Goal: Information Seeking & Learning: Learn about a topic

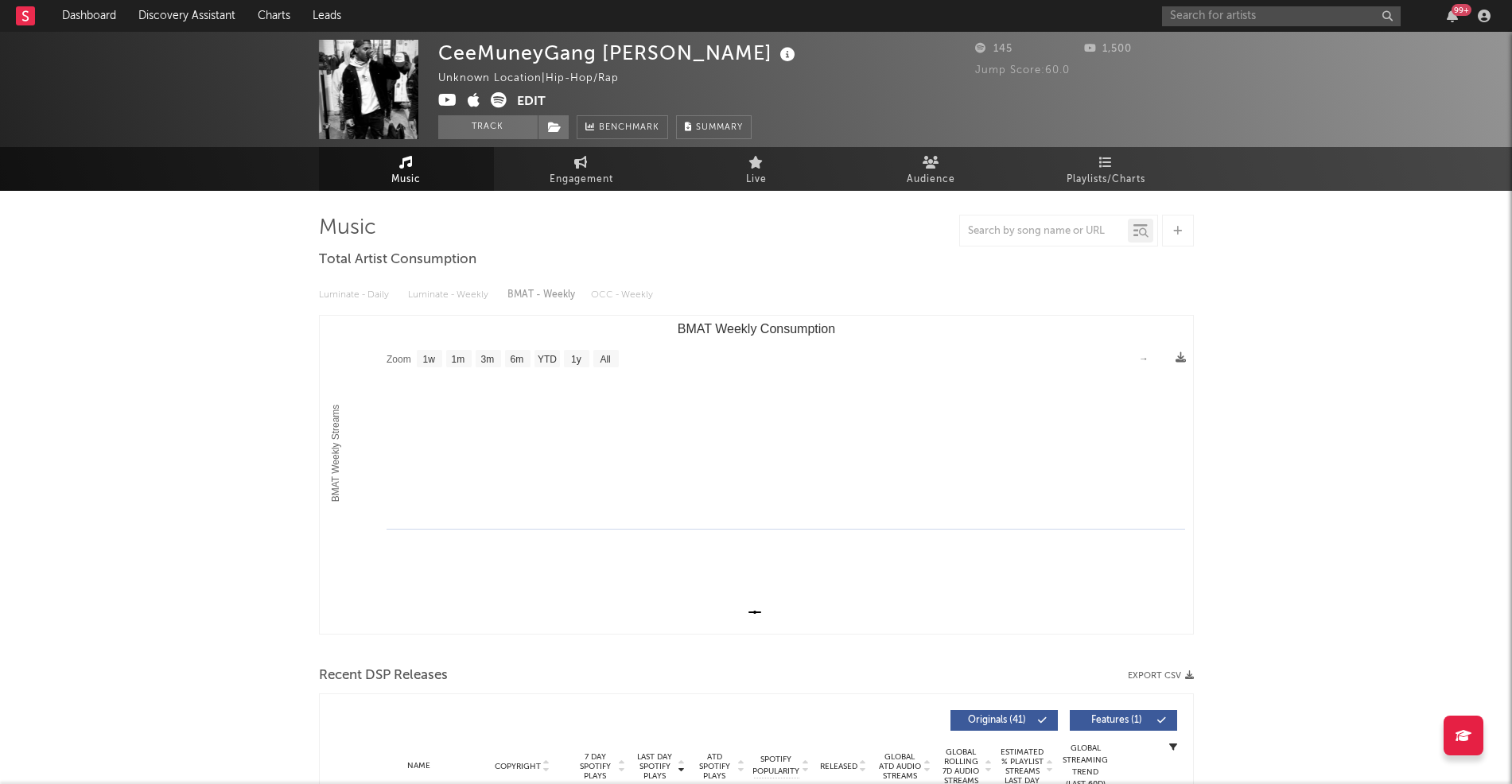
select select "1w"
click at [171, 17] on link "Discovery Assistant" at bounding box center [186, 16] width 119 height 32
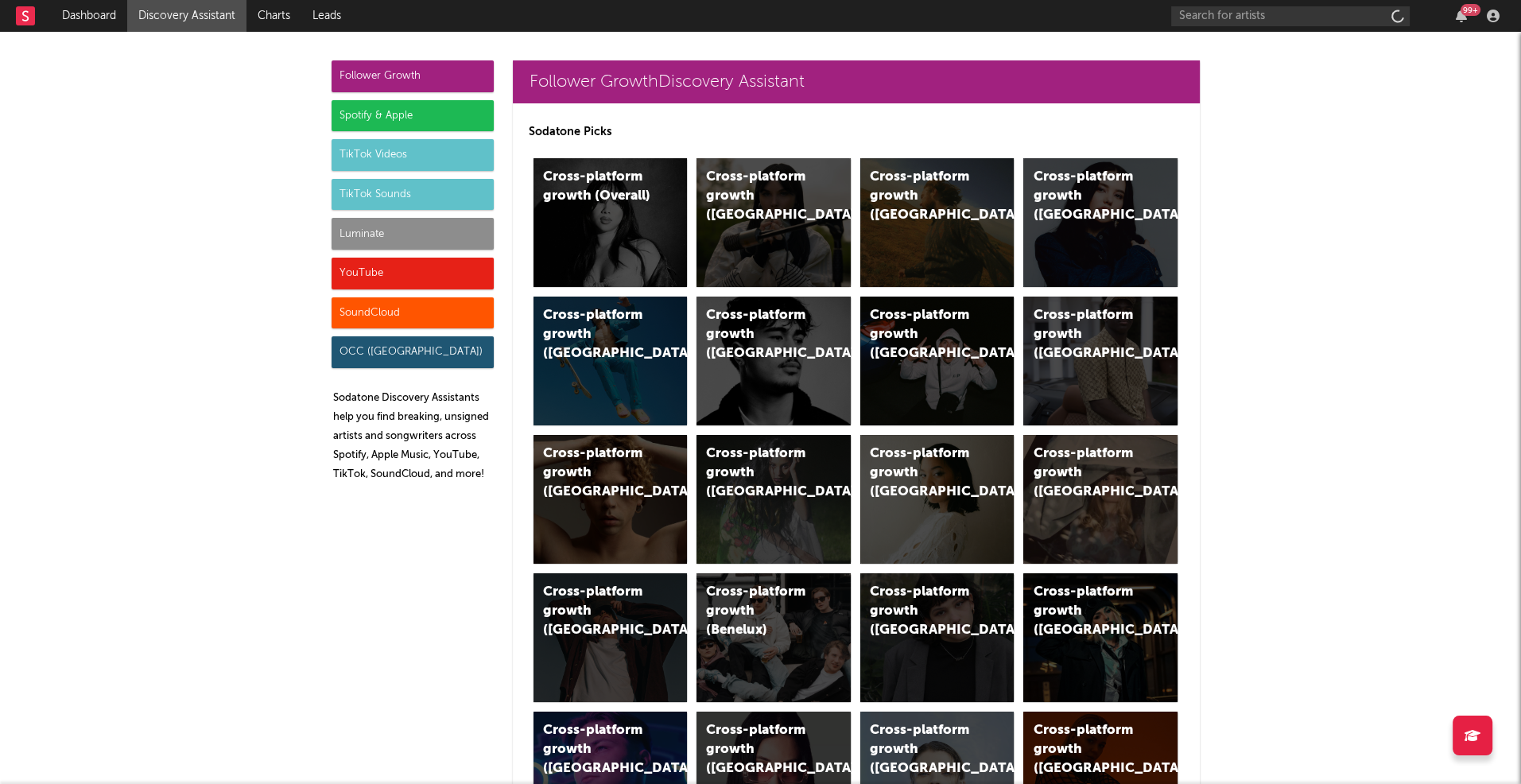
click at [365, 281] on div "YouTube" at bounding box center [412, 273] width 162 height 32
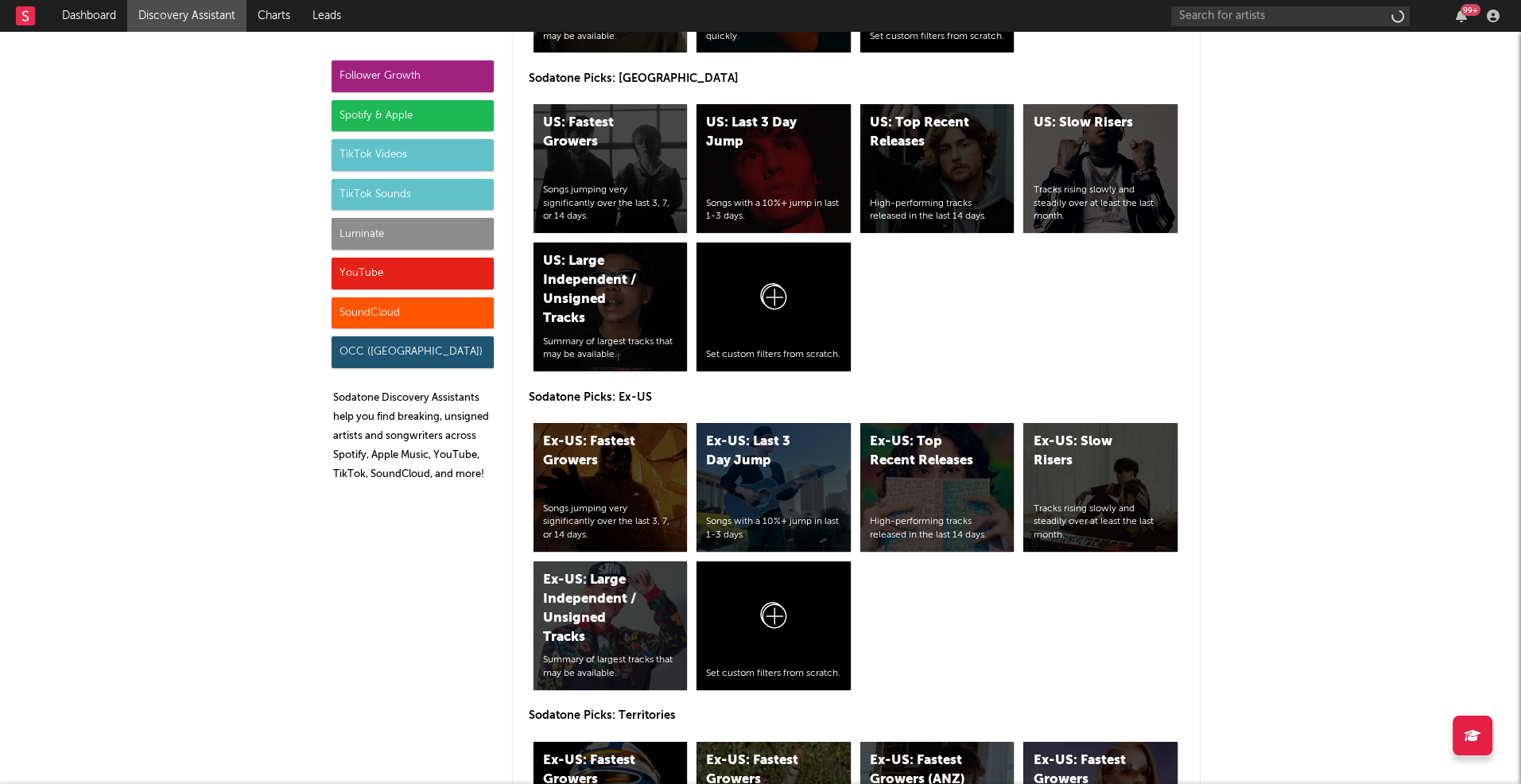
scroll to position [11343, 0]
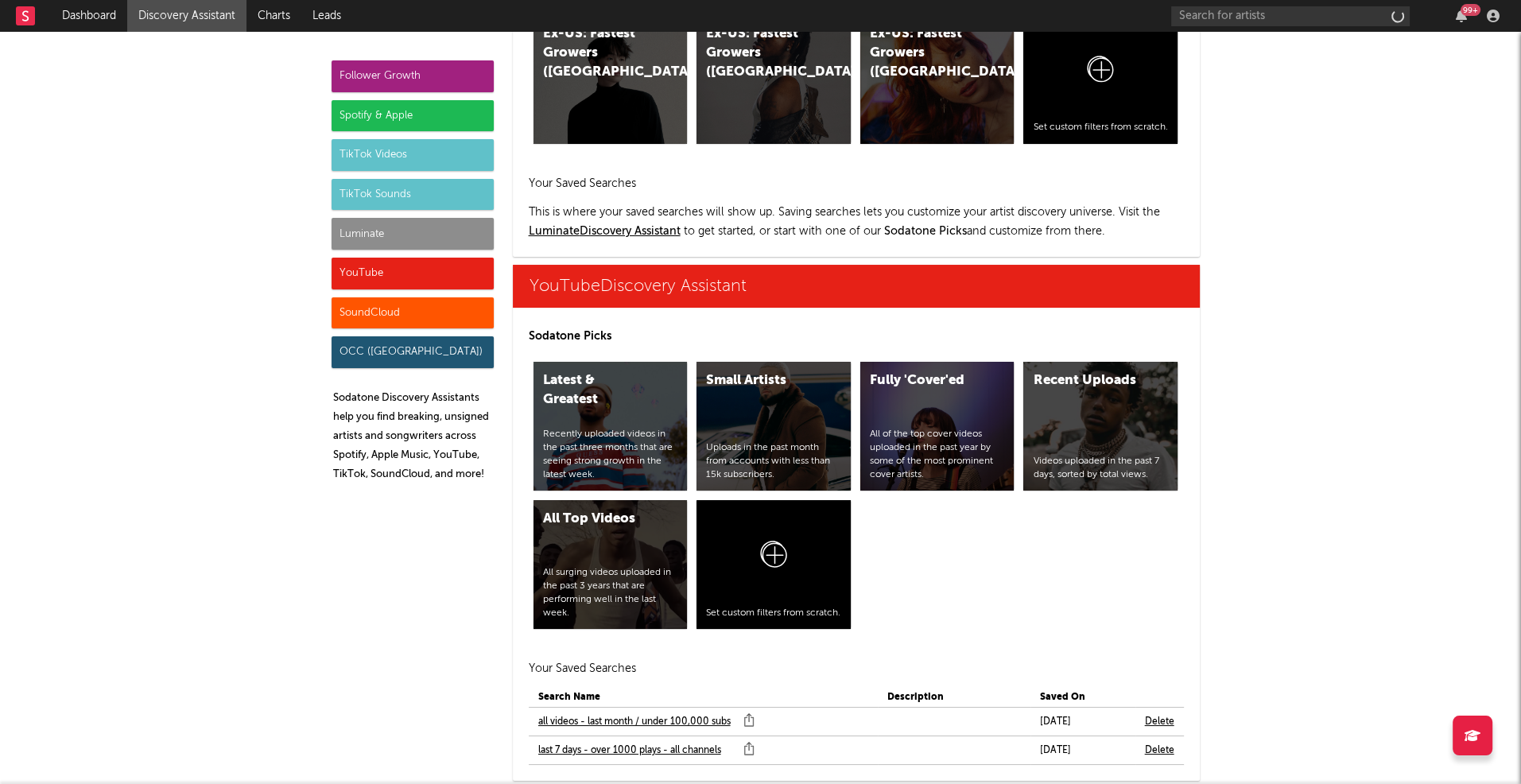
click at [186, 19] on link "Discovery Assistant" at bounding box center [186, 16] width 119 height 32
click at [367, 71] on div "Follower Growth" at bounding box center [412, 76] width 162 height 32
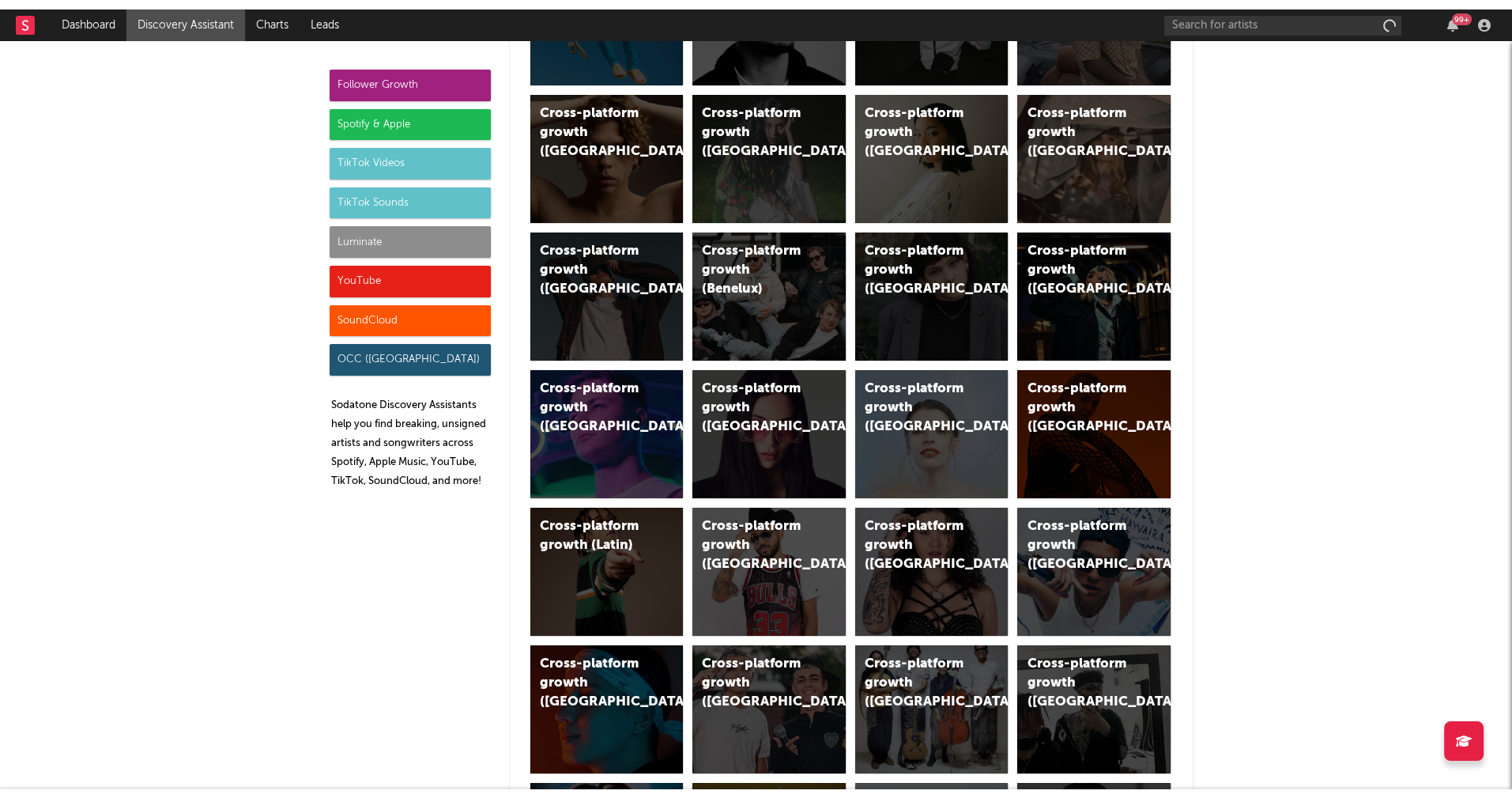
scroll to position [0, 0]
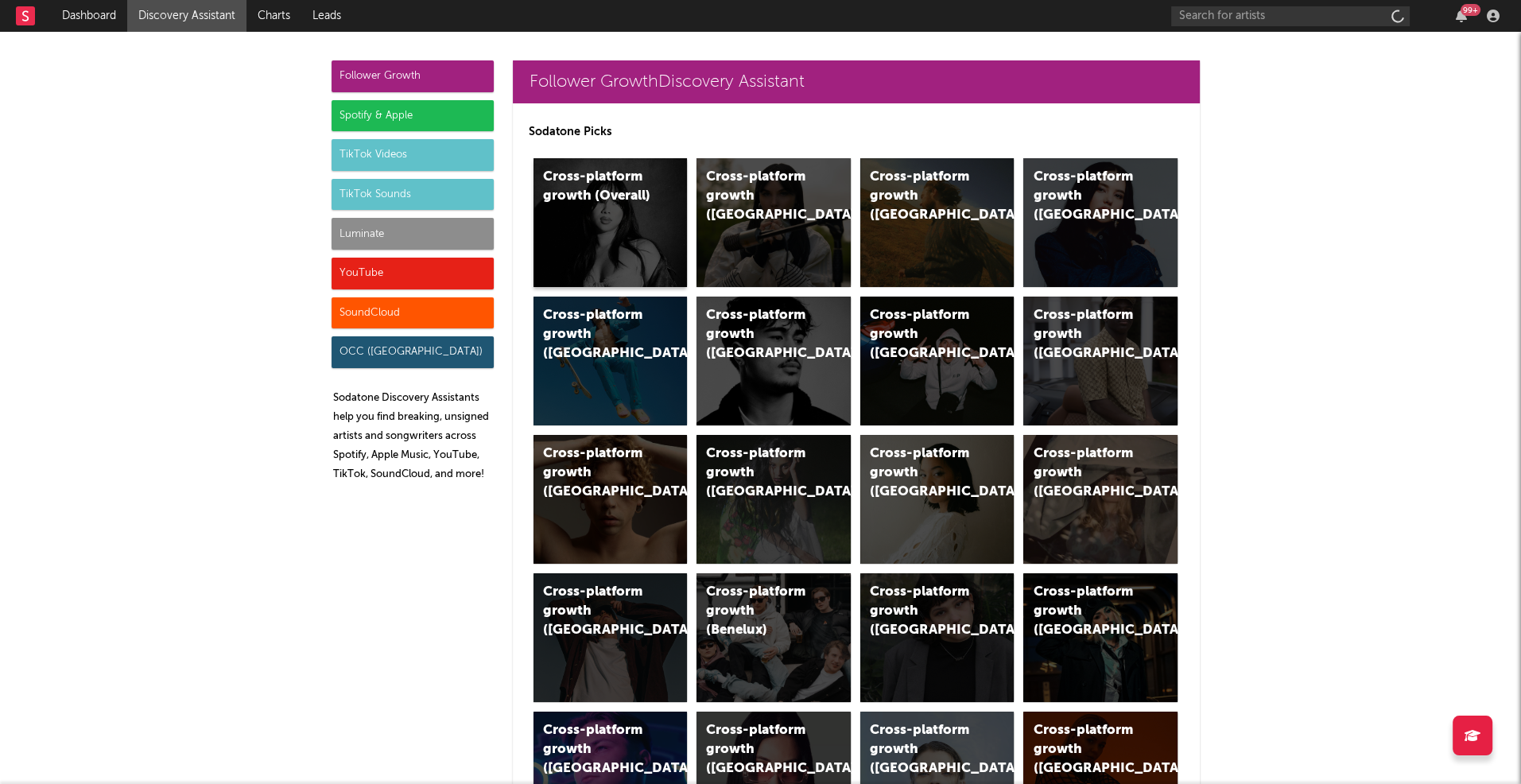
click at [608, 179] on div "Cross-platform growth (Overall)" at bounding box center [597, 186] width 109 height 38
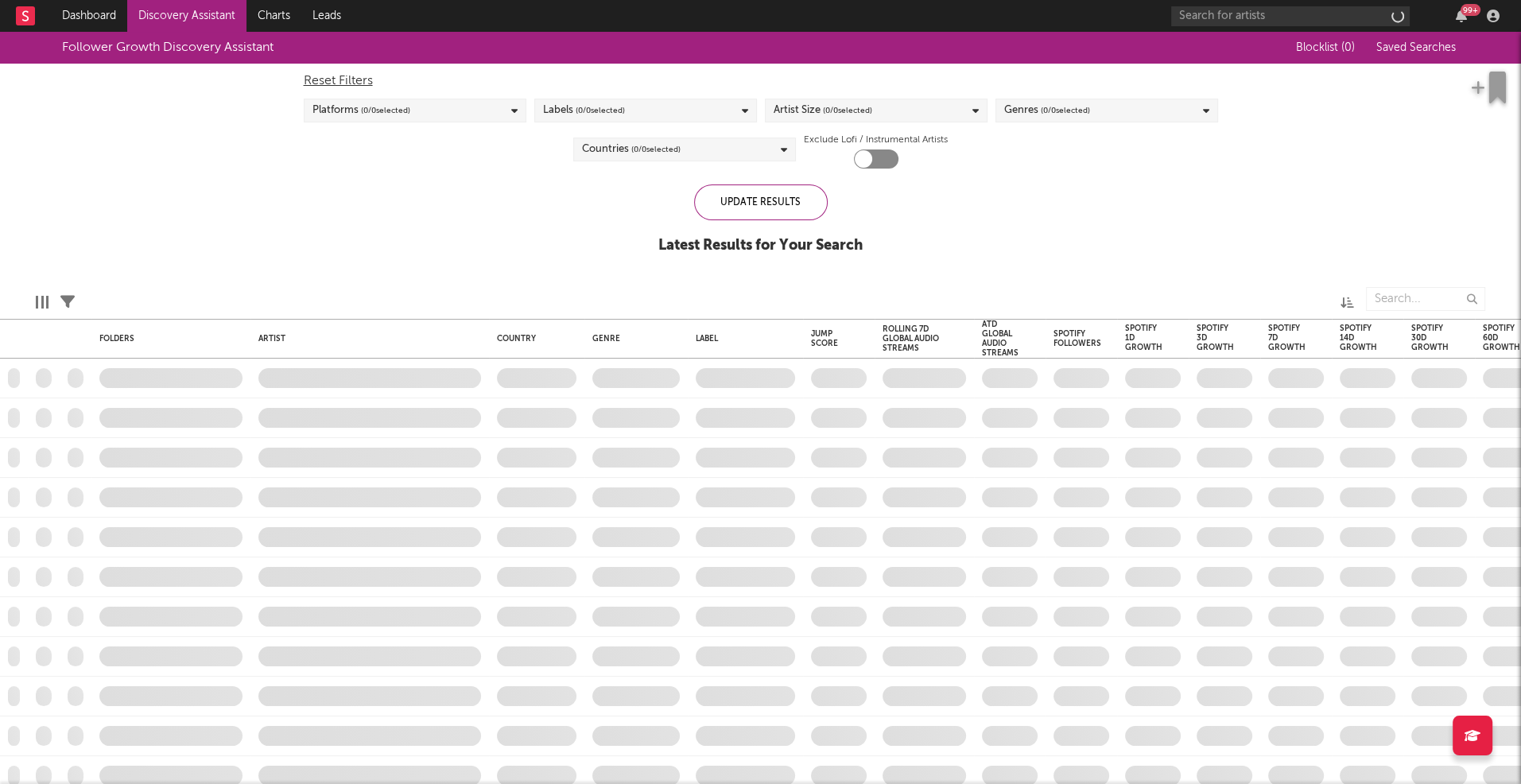
checkbox input "true"
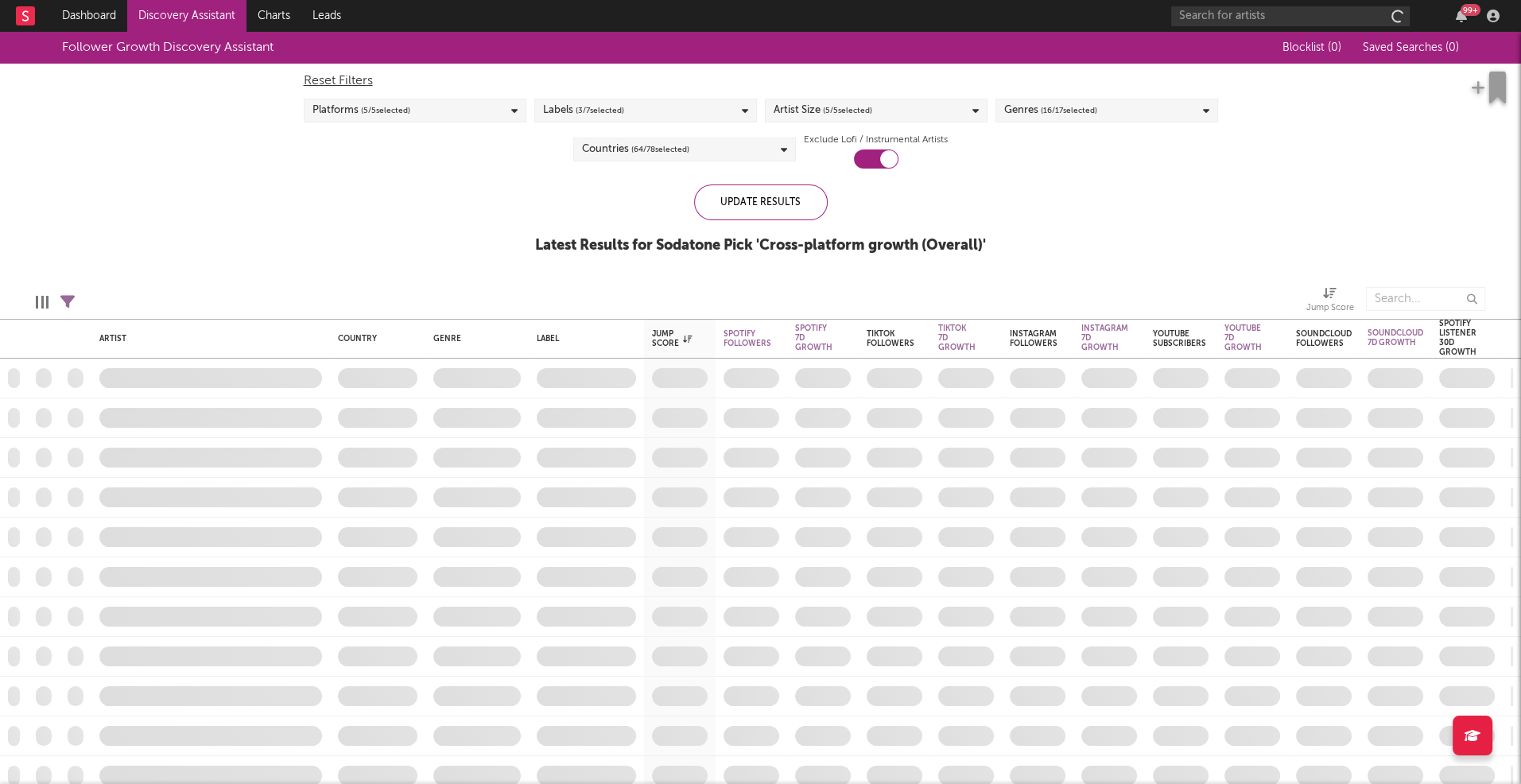
click at [953, 111] on div "Artist Size ( 5 / 5 selected)" at bounding box center [876, 110] width 223 height 24
click at [802, 222] on div "Small" at bounding box center [886, 221] width 184 height 19
click at [773, 222] on input "Small" at bounding box center [773, 221] width 0 height 19
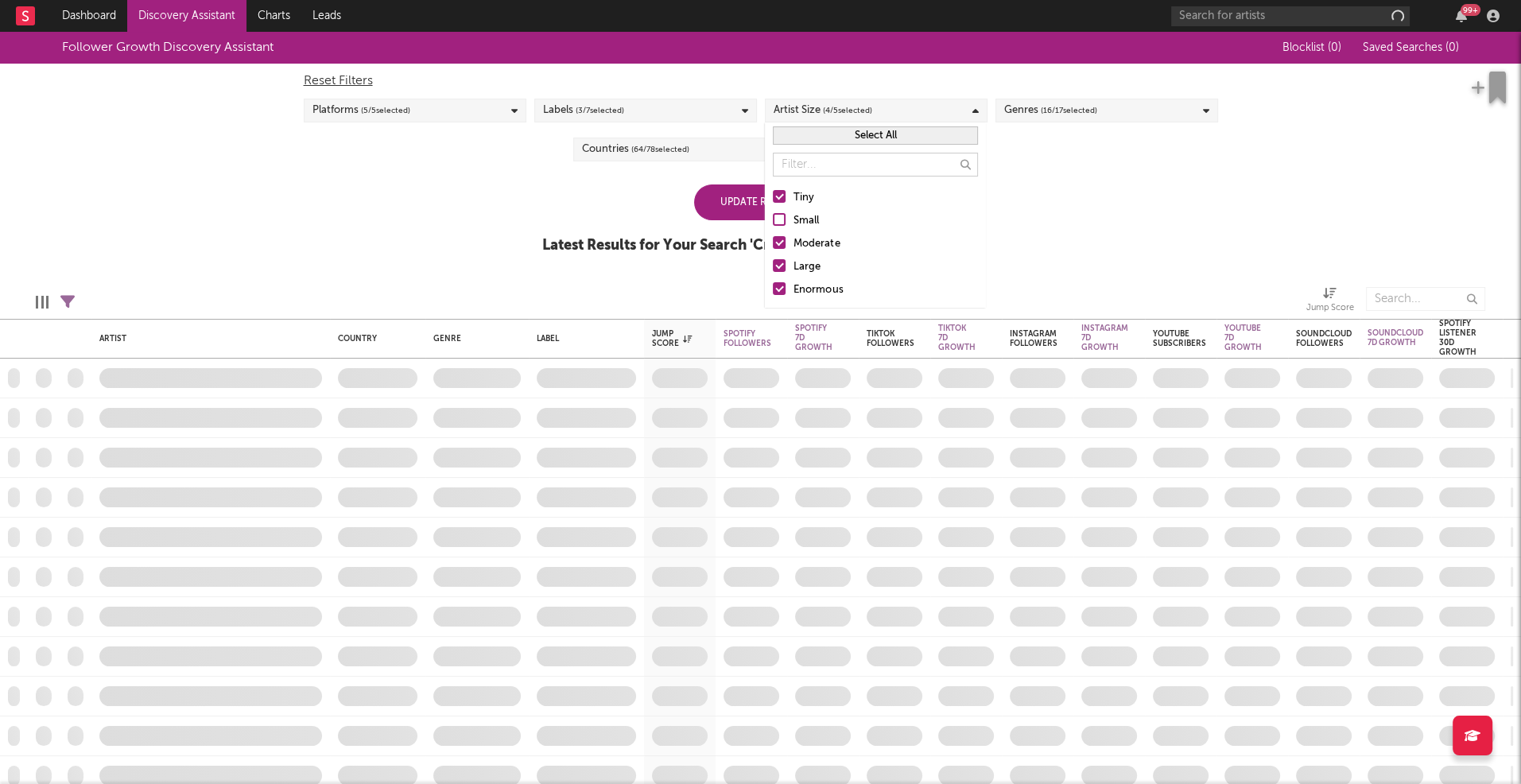
click at [804, 242] on div "Moderate" at bounding box center [886, 244] width 184 height 19
click at [773, 242] on input "Moderate" at bounding box center [773, 244] width 0 height 19
click at [801, 265] on div "Large" at bounding box center [886, 267] width 184 height 19
click at [773, 265] on input "Large" at bounding box center [773, 267] width 0 height 19
click at [807, 288] on div "Enormous" at bounding box center [886, 291] width 184 height 19
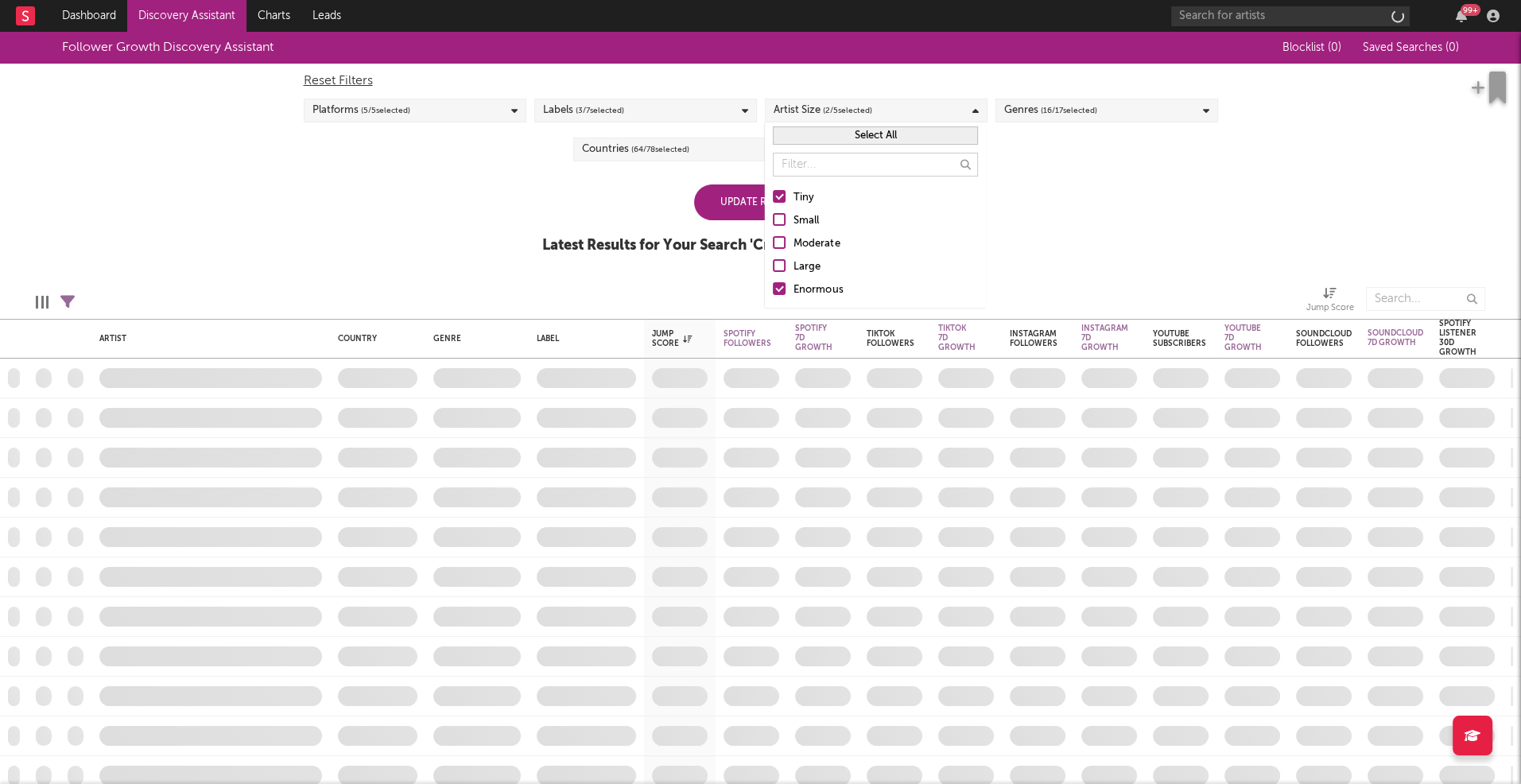
click at [773, 288] on input "Enormous" at bounding box center [773, 291] width 0 height 19
click at [1098, 244] on div "Follower Growth Discovery Assistant Blocklist ( 0 ) Saved Searches ( 0 ) Reset …" at bounding box center [760, 151] width 1521 height 239
click at [763, 204] on div "Update Results" at bounding box center [761, 202] width 134 height 36
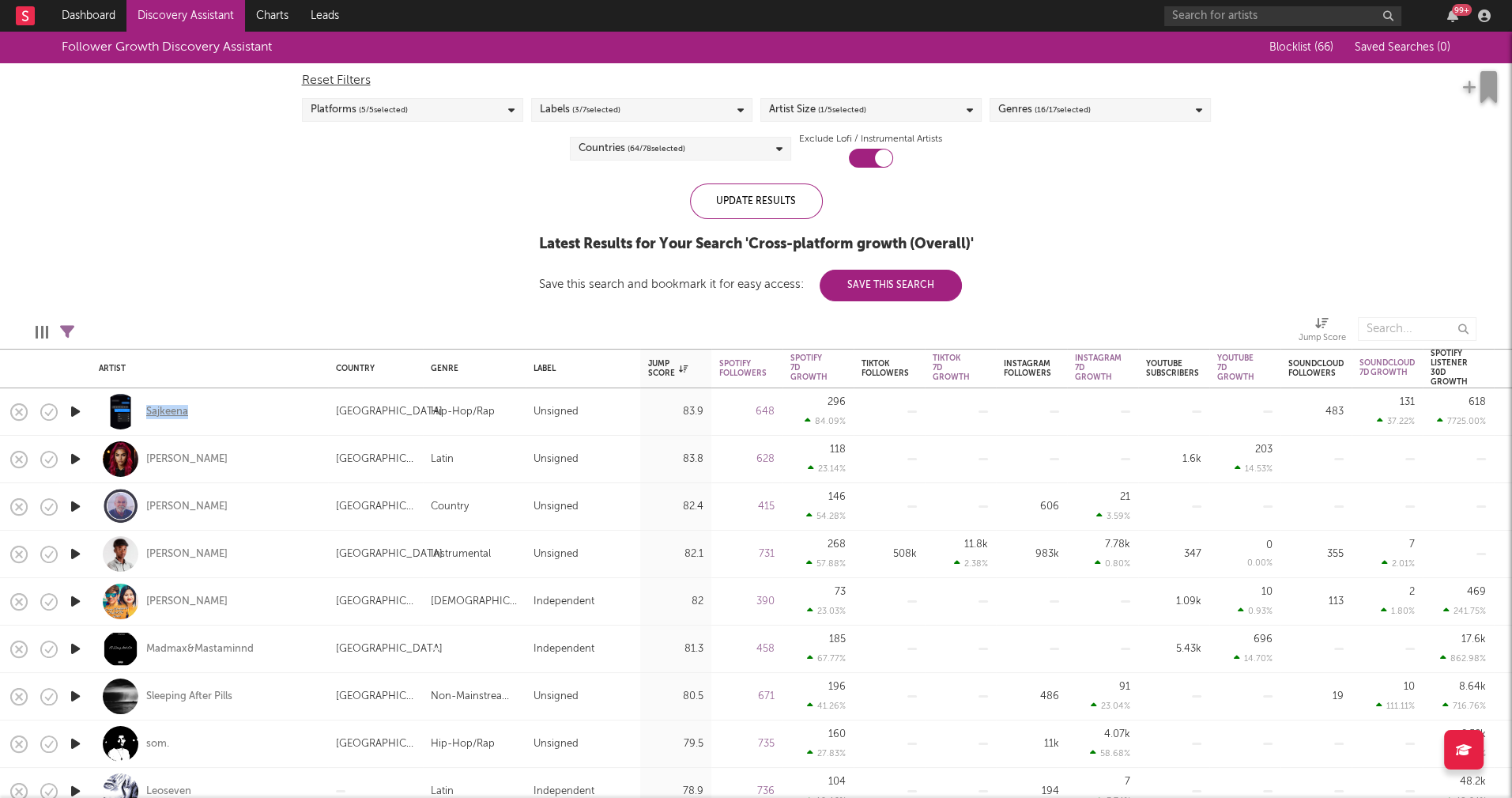
click at [170, 412] on div "Sajkeena" at bounding box center [167, 412] width 41 height 14
click at [262, 247] on div "Follower Growth Discovery Assistant Blocklist ( 66 ) Saved Searches ( 0 ) Reset…" at bounding box center [756, 167] width 1512 height 270
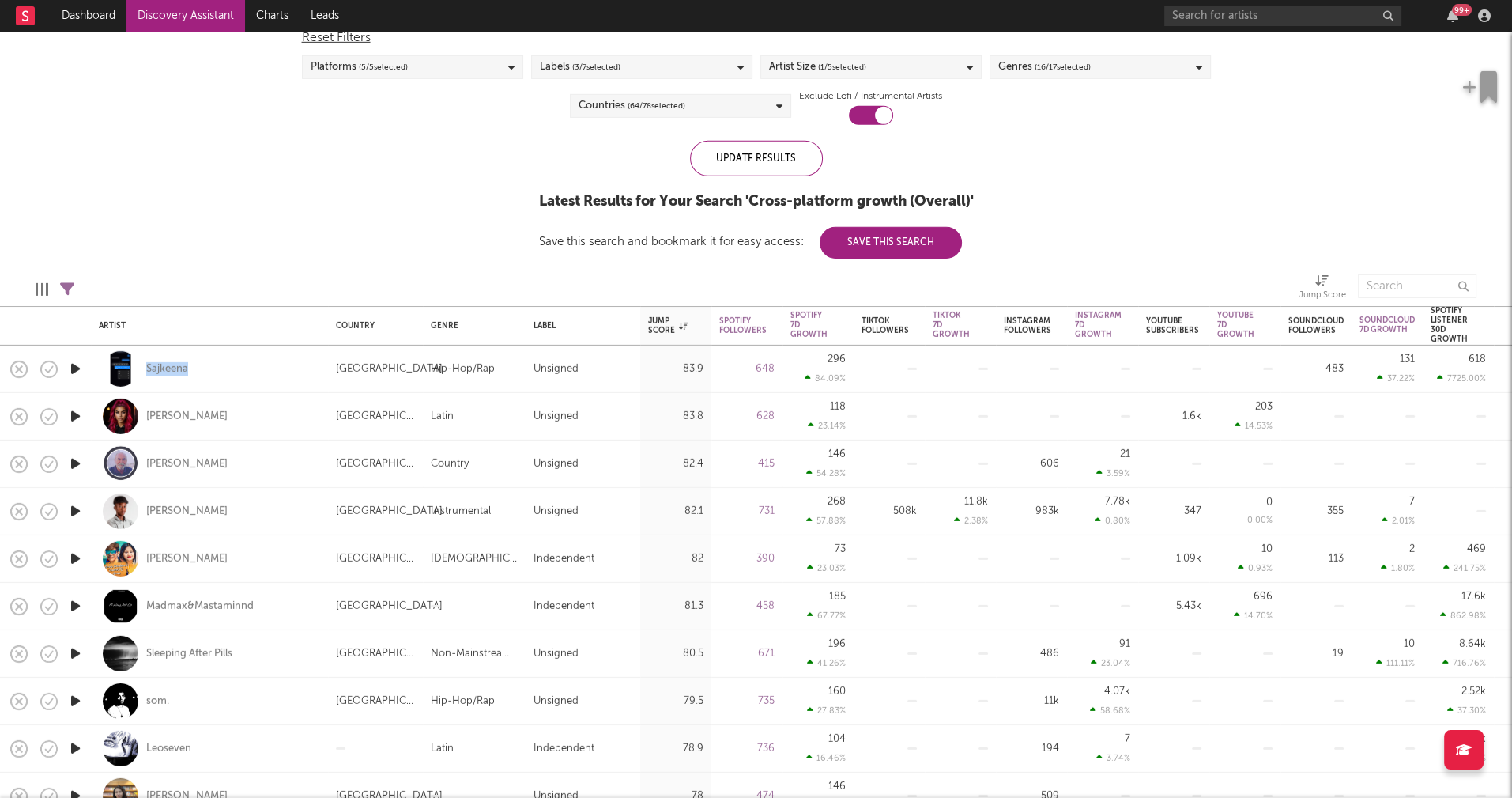
click at [78, 415] on icon "button" at bounding box center [75, 416] width 16 height 20
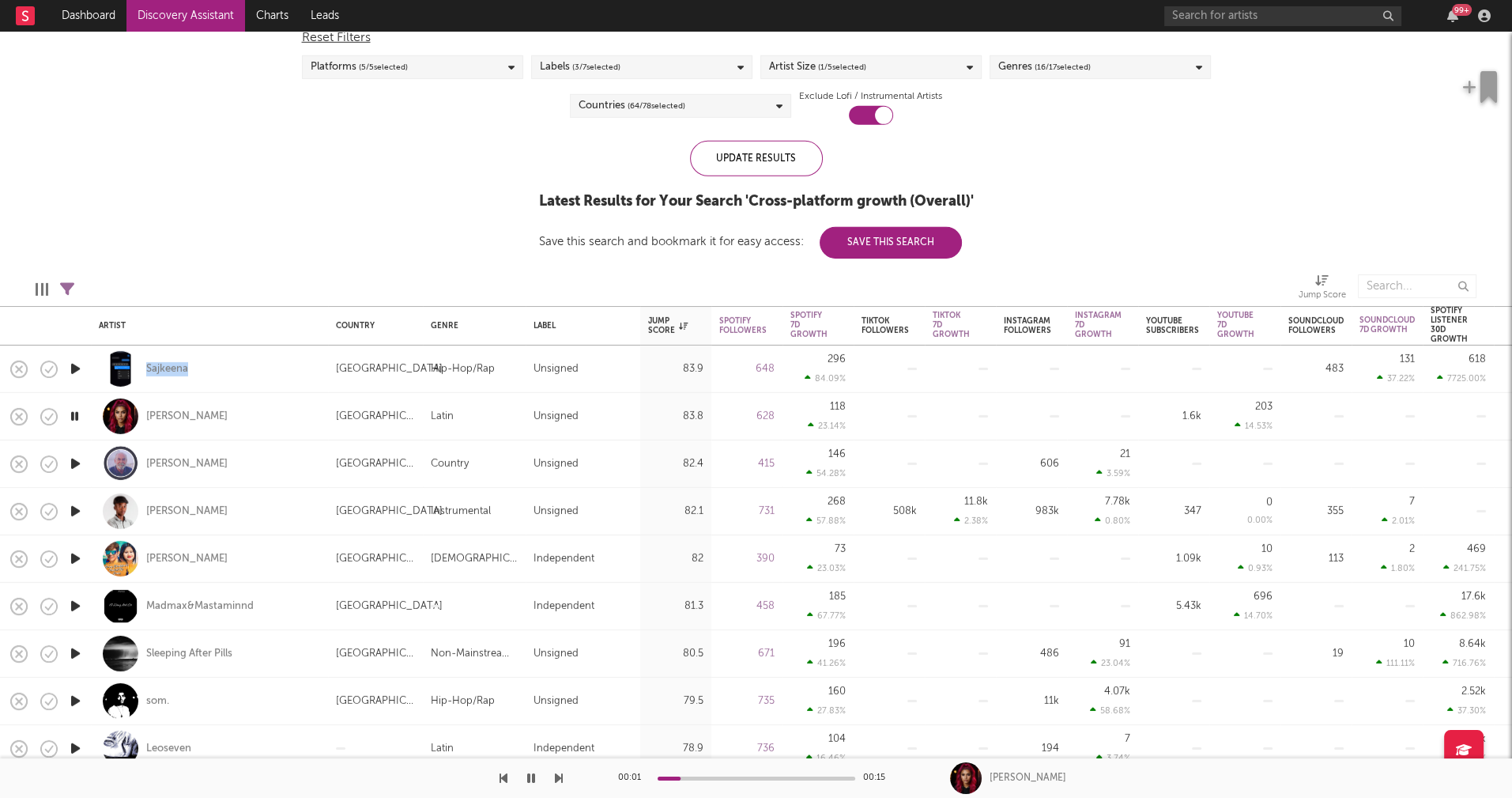
click at [73, 463] on icon "button" at bounding box center [75, 464] width 16 height 20
click at [73, 463] on icon "button" at bounding box center [75, 464] width 15 height 20
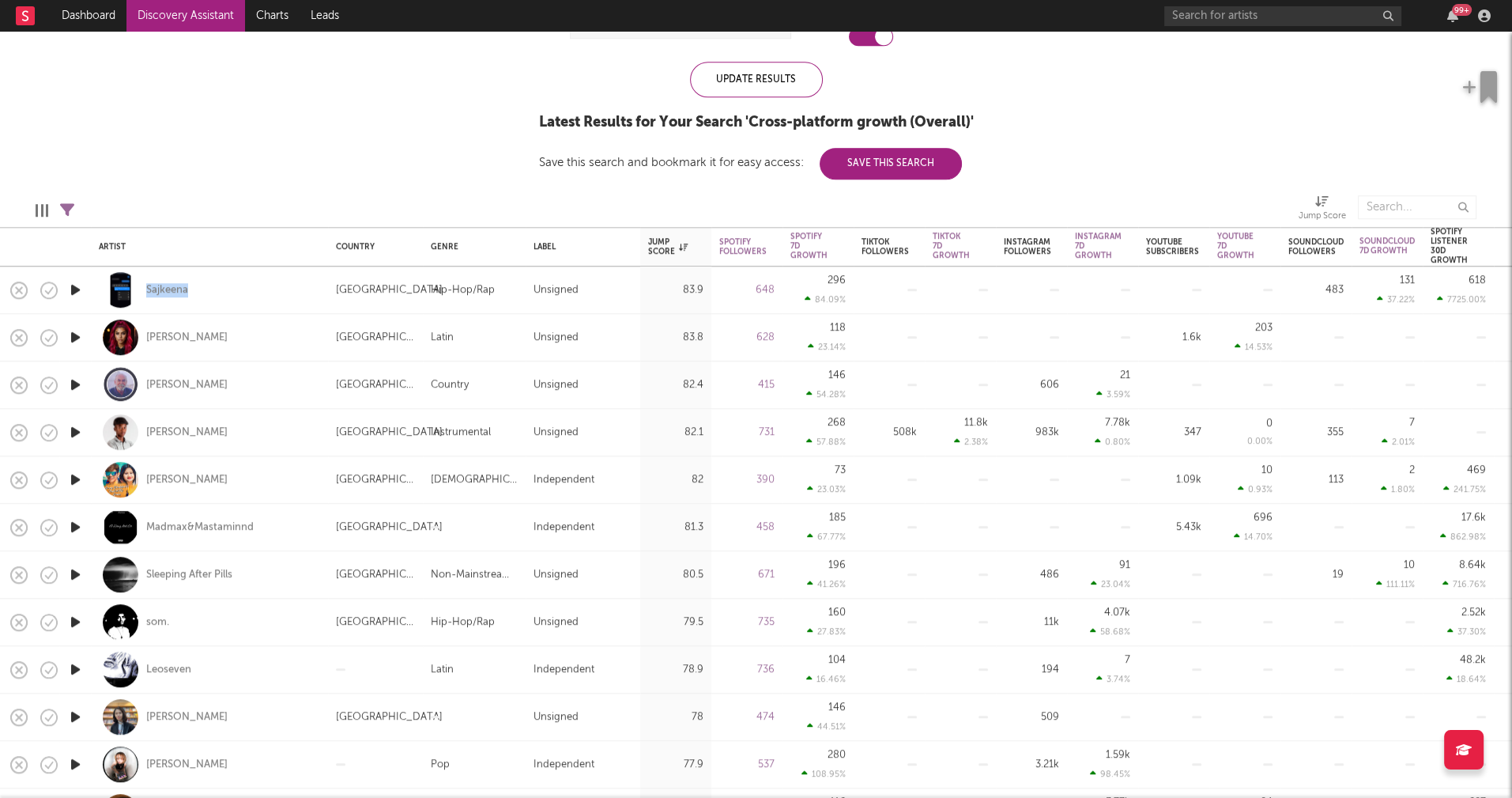
click at [77, 574] on icon "button" at bounding box center [75, 574] width 16 height 20
click at [77, 574] on icon "button" at bounding box center [75, 574] width 15 height 20
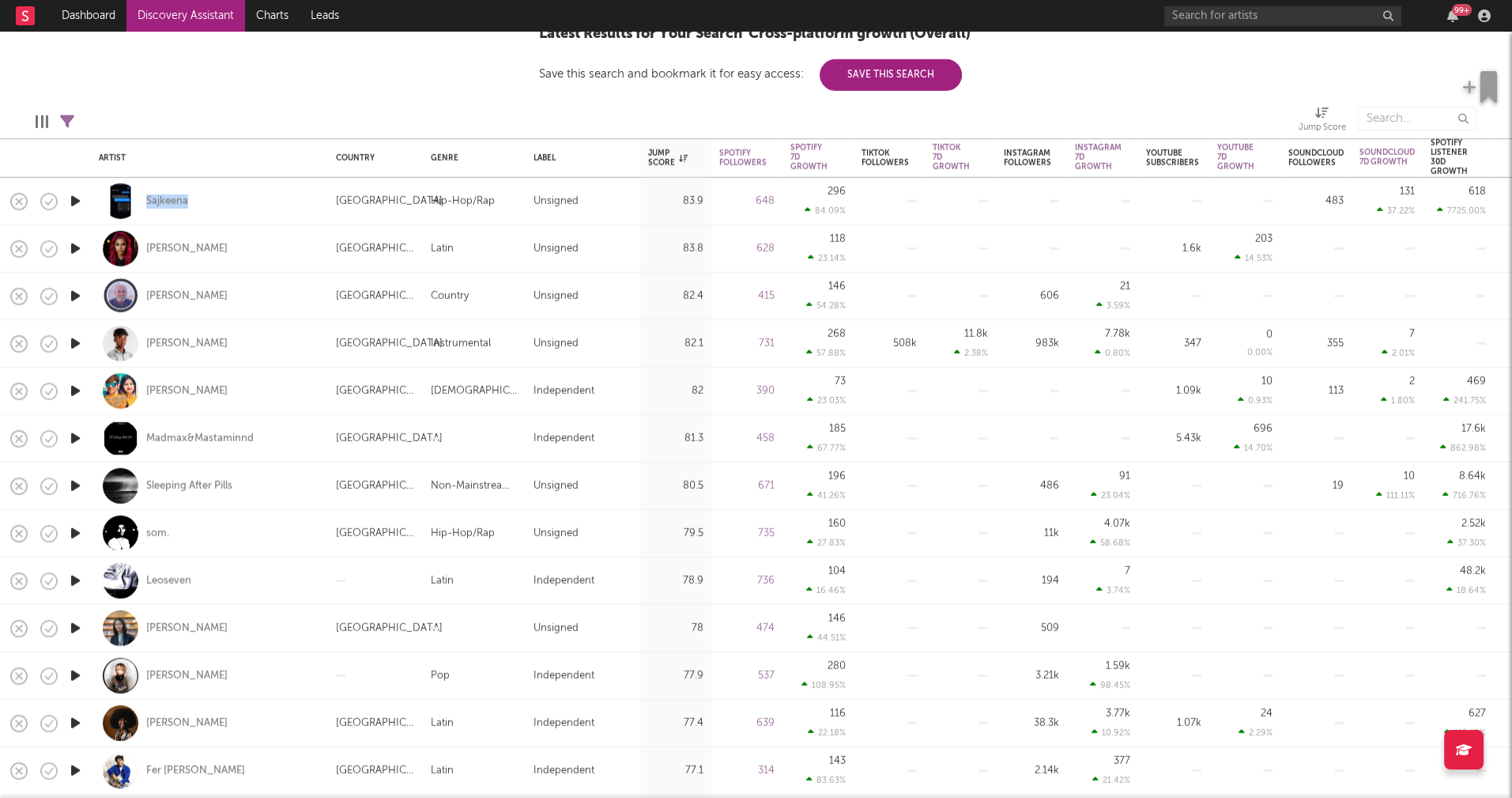
click at [77, 584] on icon "button" at bounding box center [75, 580] width 16 height 20
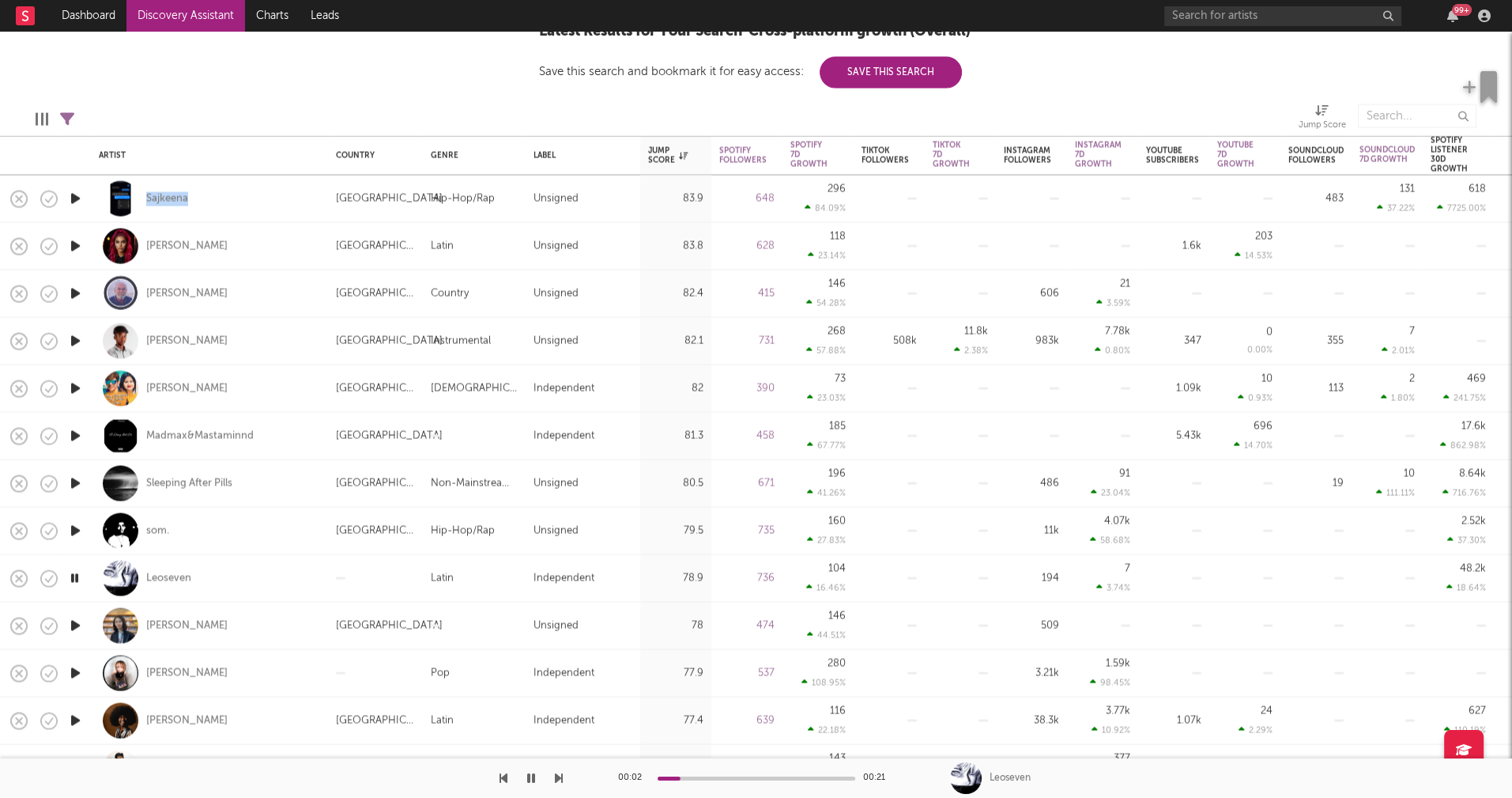
click at [72, 619] on icon "button" at bounding box center [75, 625] width 16 height 20
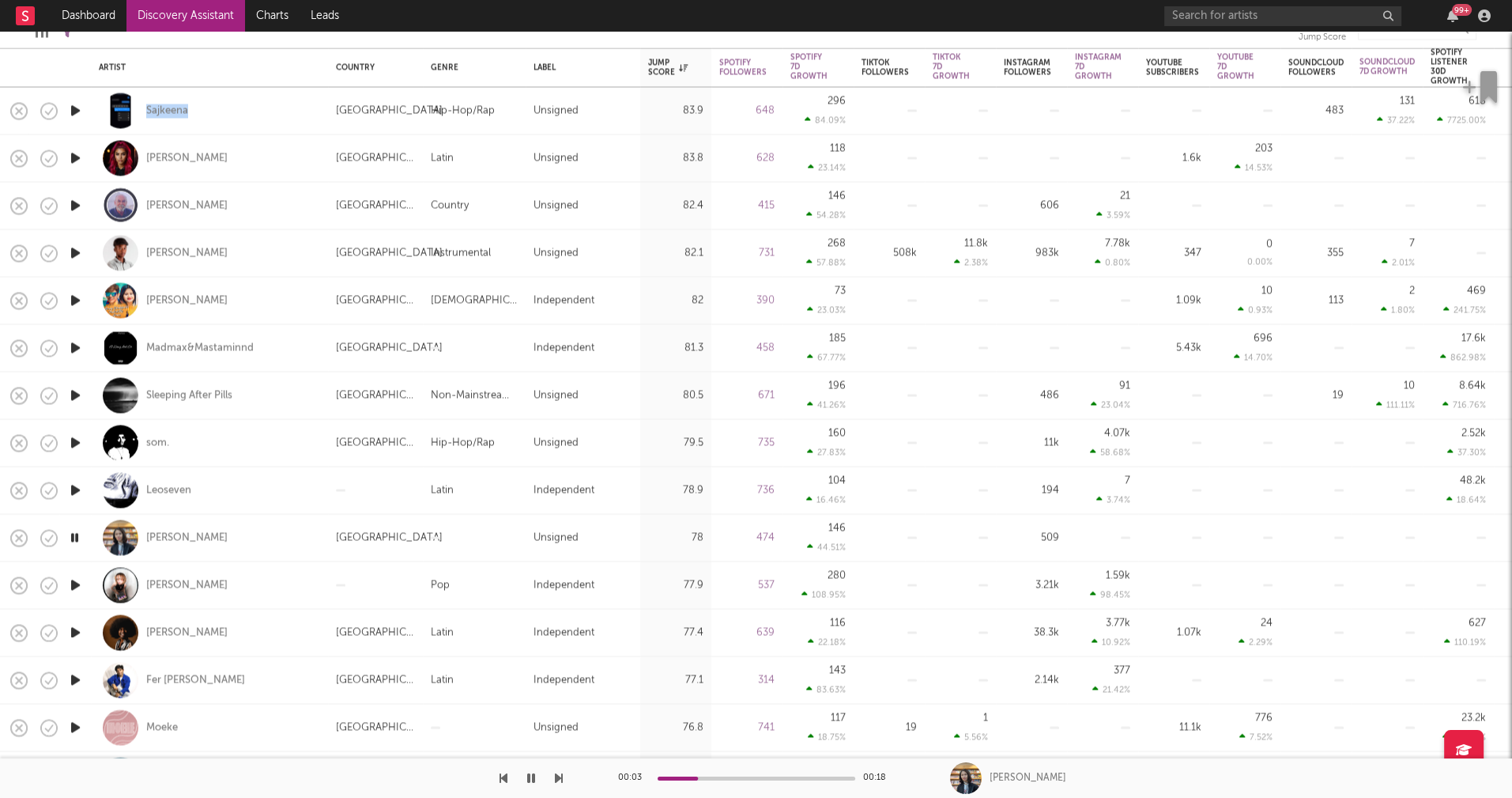
click at [75, 583] on icon "button" at bounding box center [75, 585] width 16 height 20
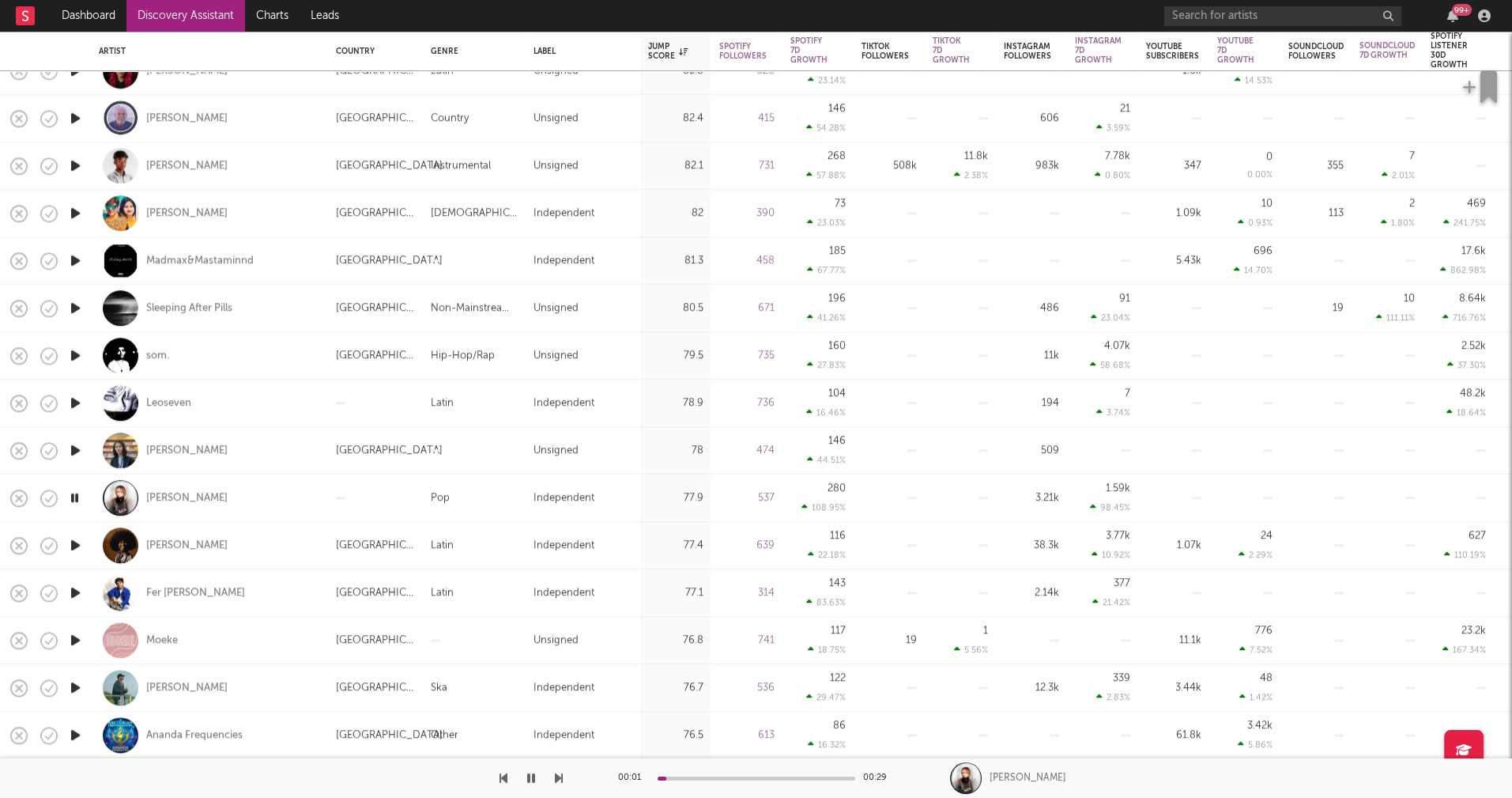
click at [73, 590] on icon "button" at bounding box center [75, 593] width 16 height 20
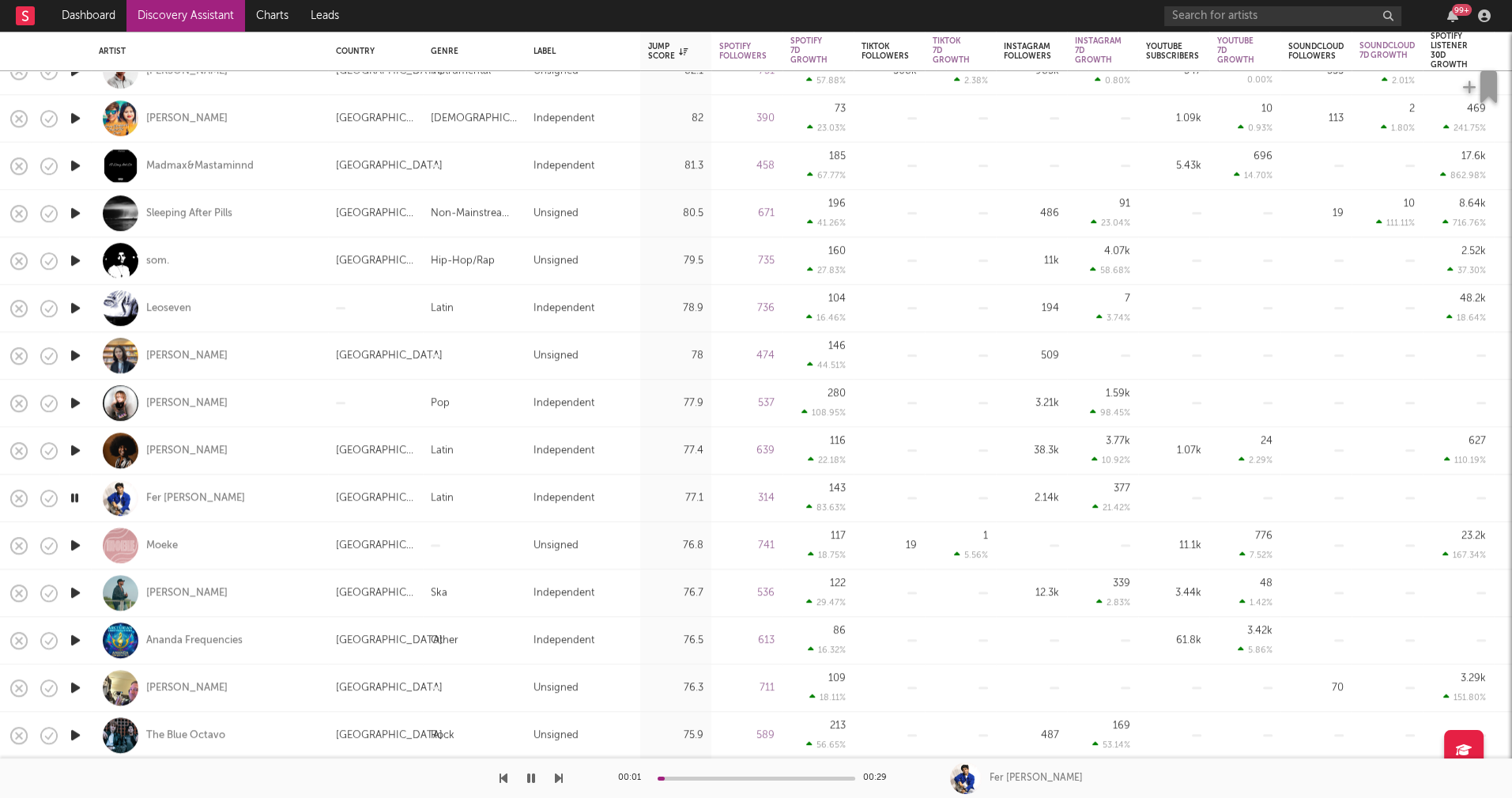
click at [72, 592] on icon "button" at bounding box center [75, 593] width 16 height 20
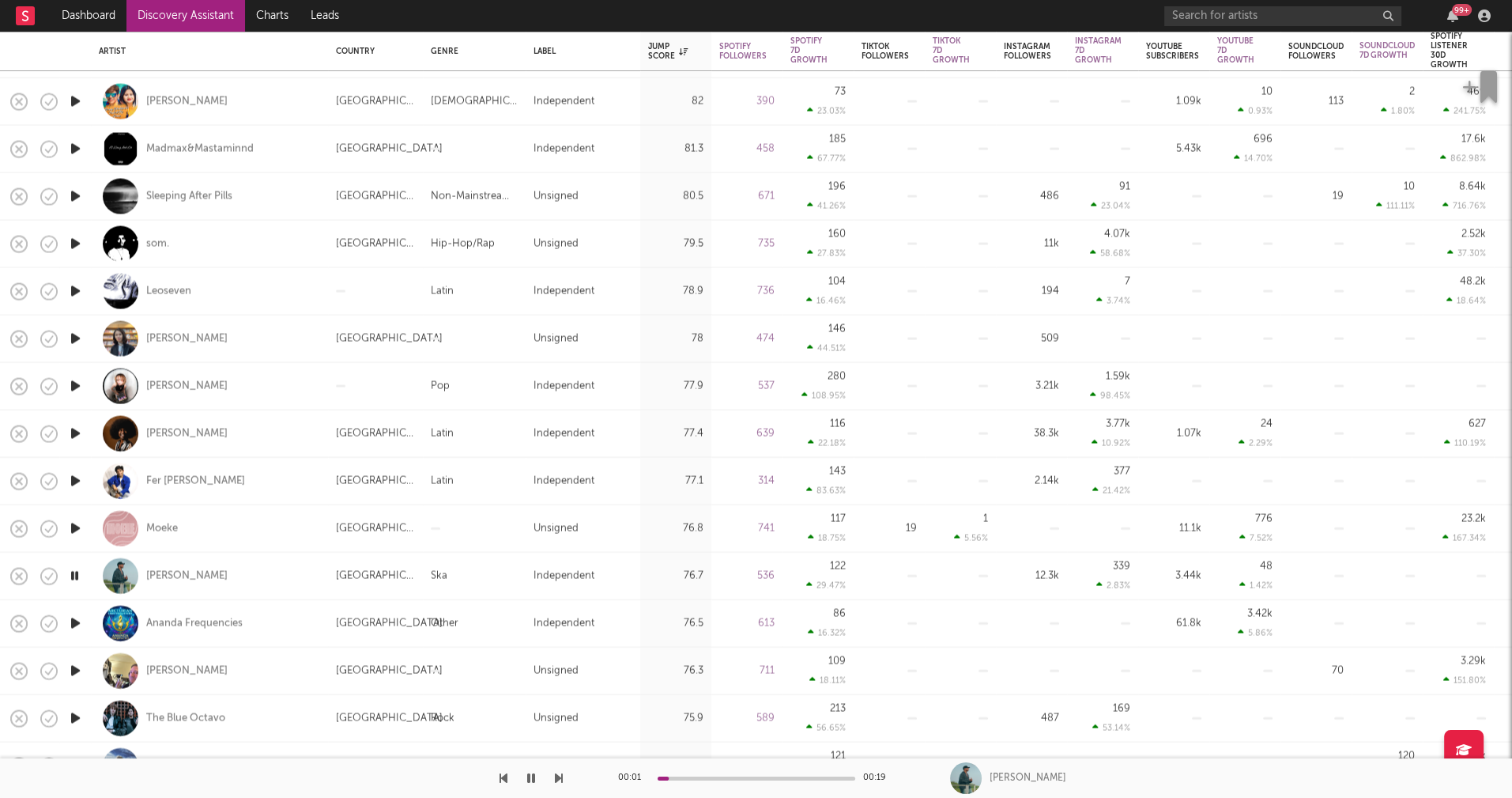
click at [74, 621] on icon "button" at bounding box center [75, 624] width 16 height 20
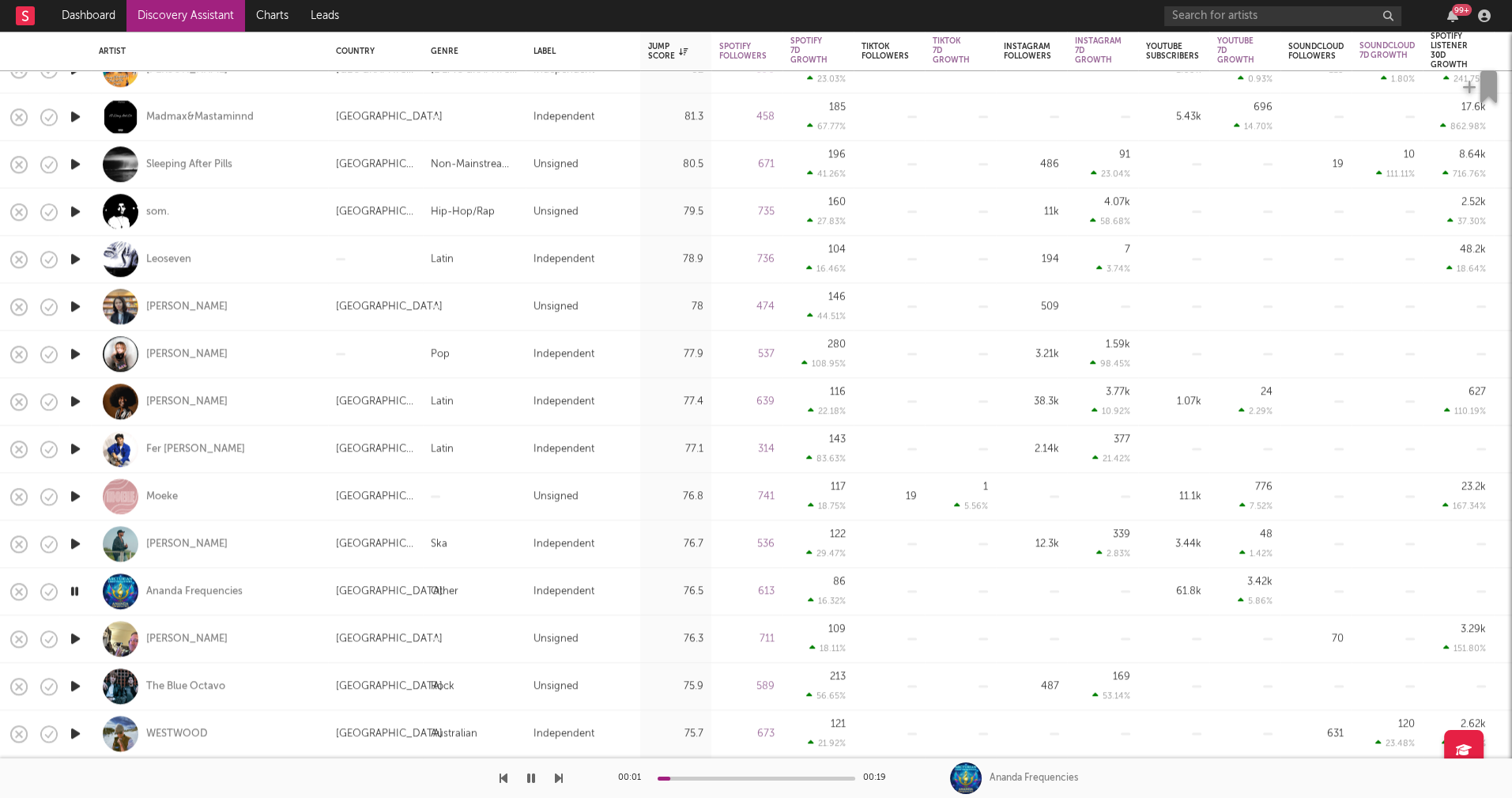
click at [75, 637] on icon "button" at bounding box center [75, 638] width 16 height 20
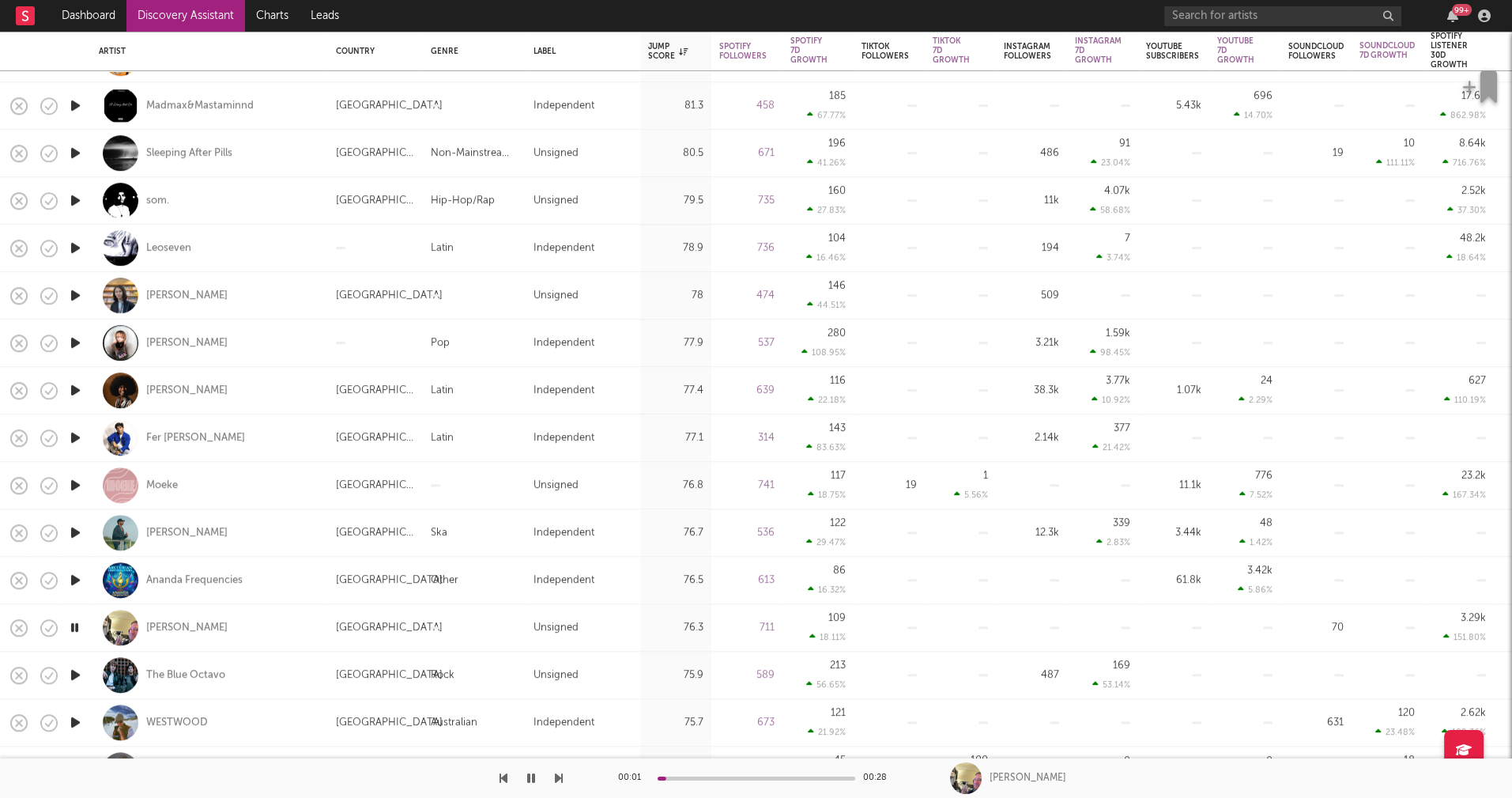
click at [73, 627] on icon "button" at bounding box center [75, 627] width 15 height 20
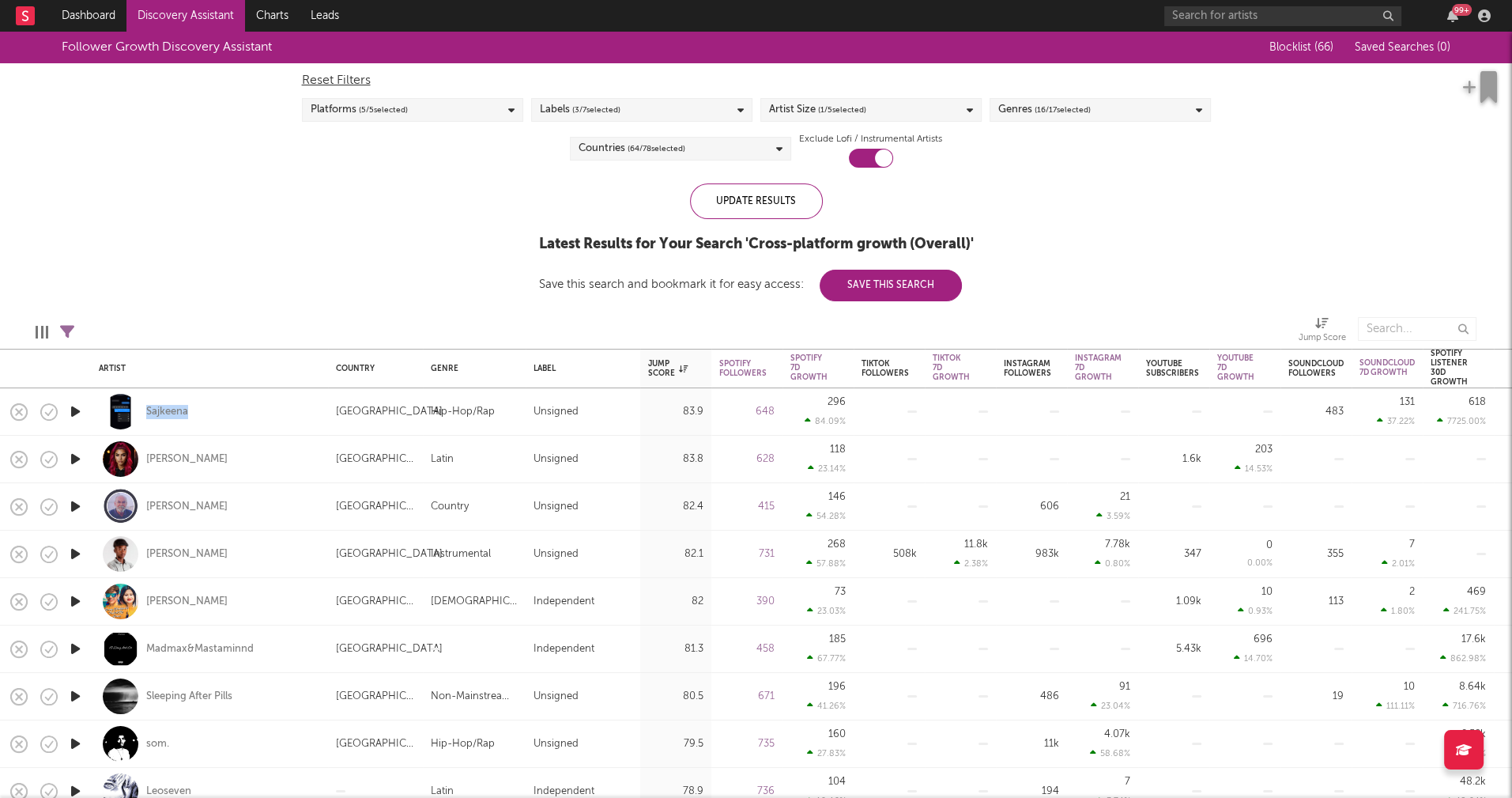
click at [728, 149] on div "Countries ( 64 / 78 selected)" at bounding box center [681, 148] width 222 height 24
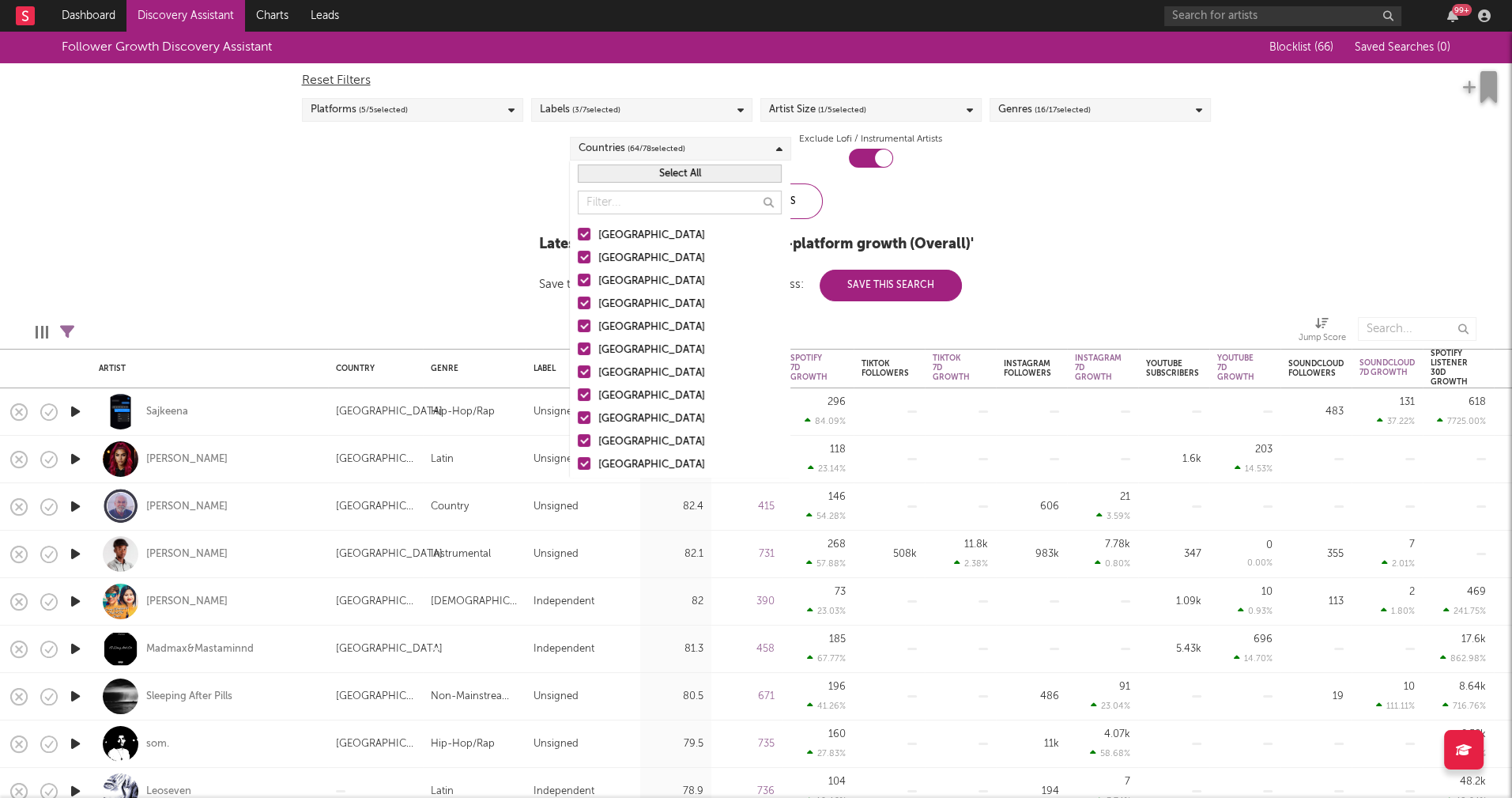
click at [685, 177] on button "Select All" at bounding box center [680, 173] width 204 height 18
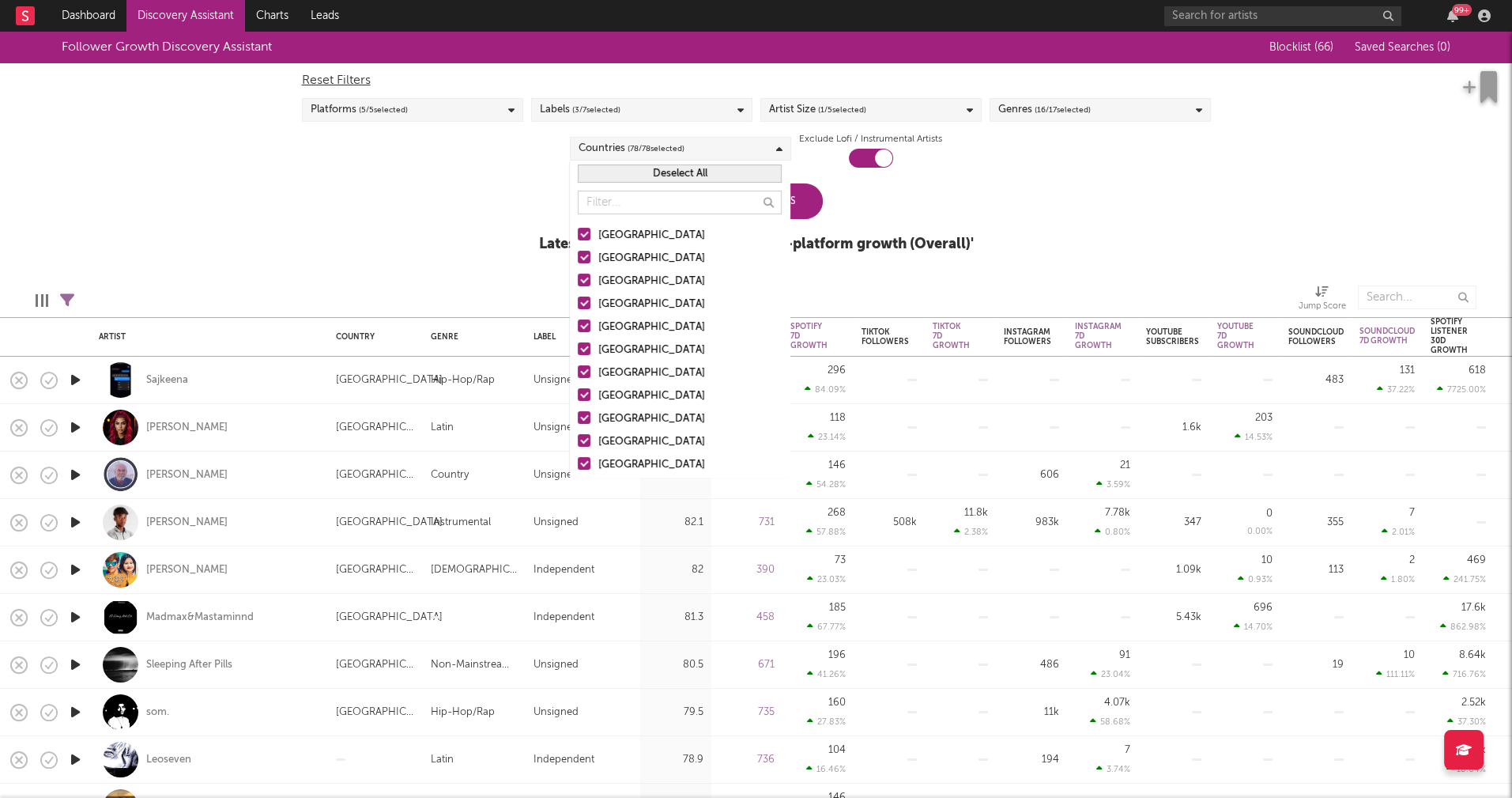
click at [685, 177] on button "Deselect All" at bounding box center [680, 173] width 204 height 18
click at [623, 232] on div "[GEOGRAPHIC_DATA]" at bounding box center [690, 236] width 183 height 19
click at [578, 232] on input "[GEOGRAPHIC_DATA]" at bounding box center [578, 236] width 0 height 19
click at [610, 256] on div "[GEOGRAPHIC_DATA]" at bounding box center [690, 258] width 183 height 19
click at [578, 256] on input "[GEOGRAPHIC_DATA]" at bounding box center [578, 258] width 0 height 19
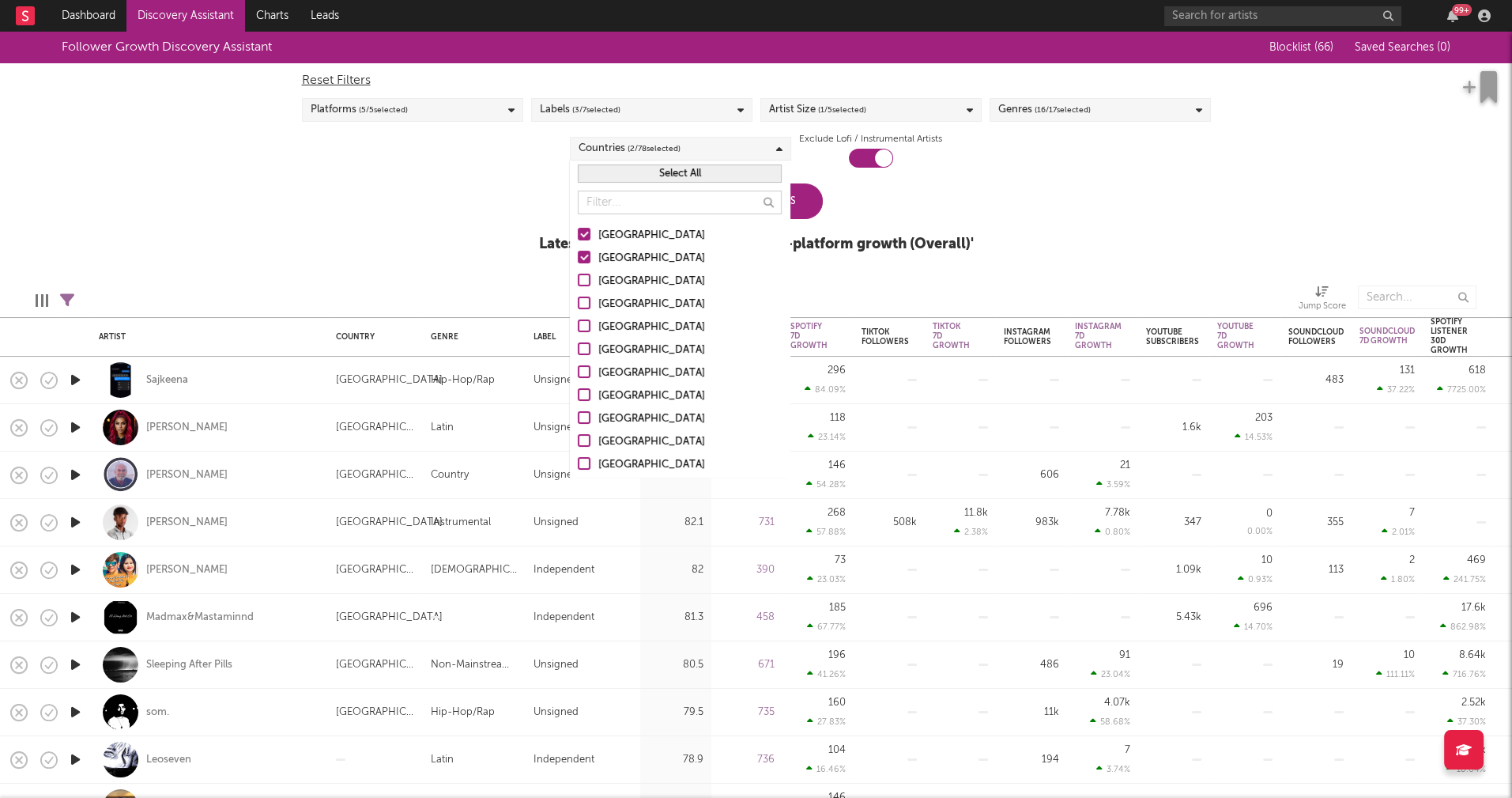
drag, startPoint x: 612, startPoint y: 279, endPoint x: 616, endPoint y: 299, distance: 20.4
click at [612, 279] on div "[GEOGRAPHIC_DATA]" at bounding box center [690, 281] width 183 height 19
click at [578, 279] on input "[GEOGRAPHIC_DATA]" at bounding box center [578, 281] width 0 height 19
drag, startPoint x: 618, startPoint y: 302, endPoint x: 695, endPoint y: 315, distance: 78.1
click at [617, 302] on div "[GEOGRAPHIC_DATA]" at bounding box center [690, 305] width 183 height 19
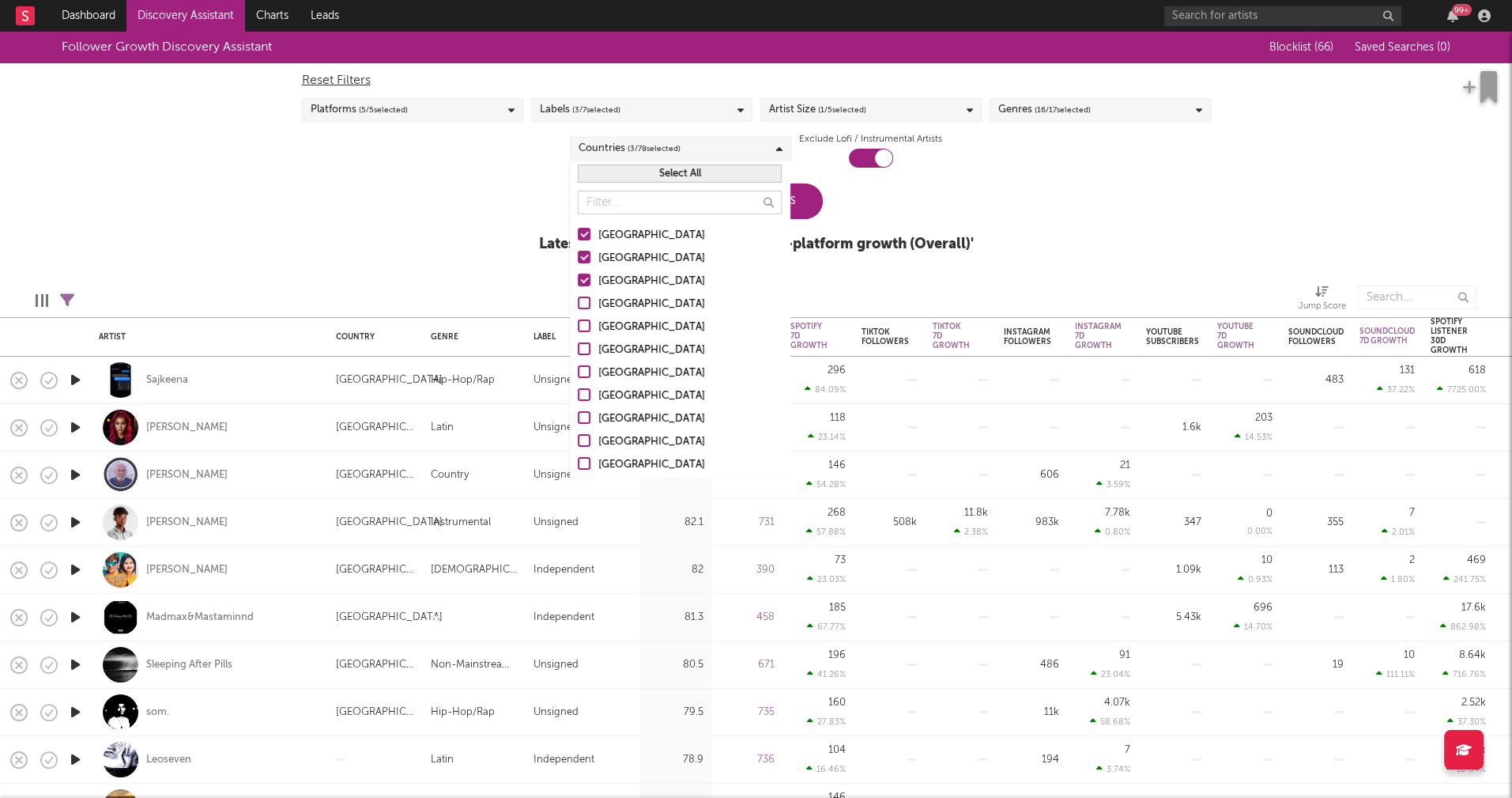
click at [578, 302] on input "[GEOGRAPHIC_DATA]" at bounding box center [578, 305] width 0 height 19
click at [639, 200] on input "text" at bounding box center [680, 202] width 204 height 24
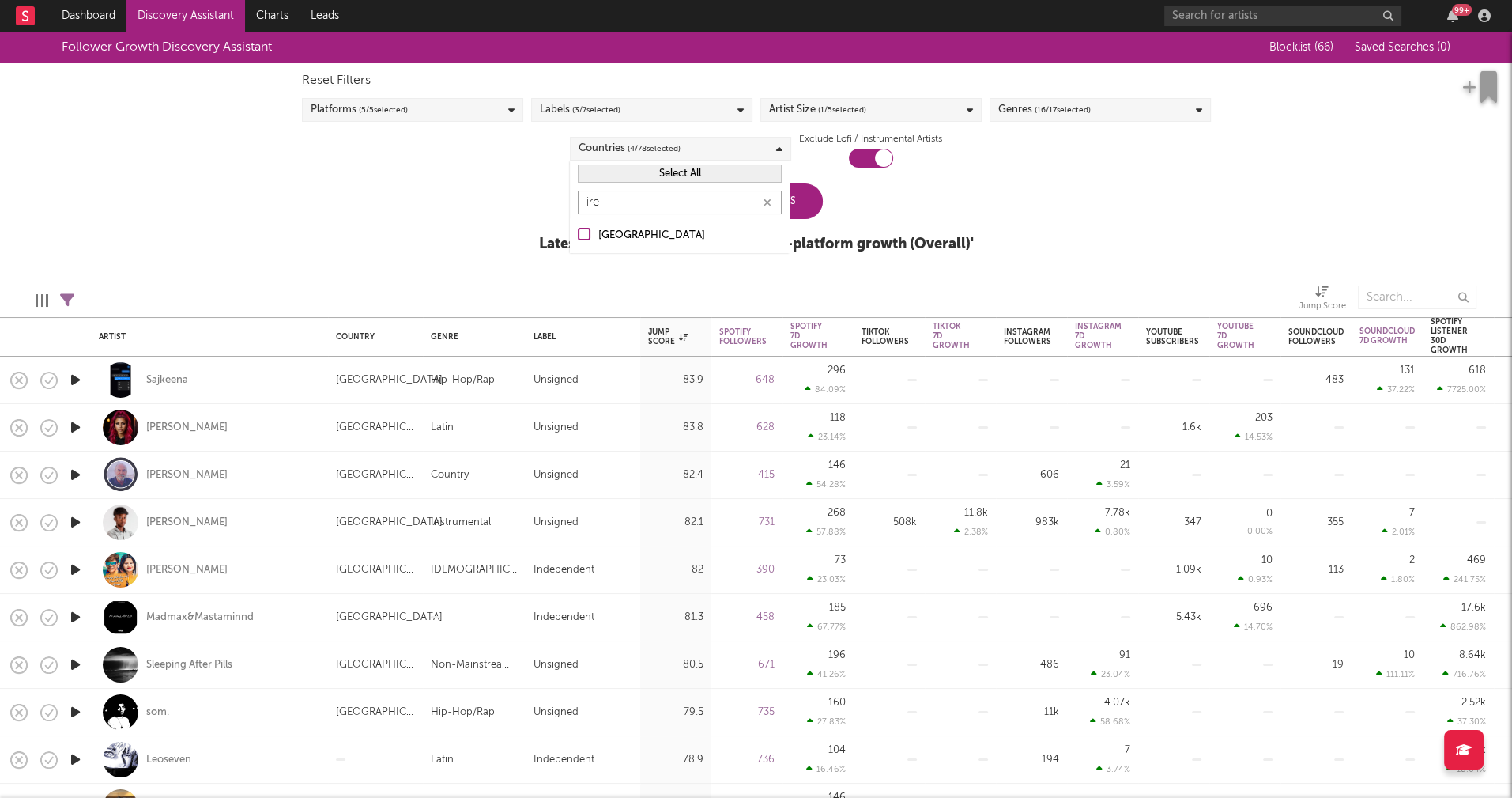
type input "ire"
click at [601, 244] on div "[GEOGRAPHIC_DATA]" at bounding box center [690, 236] width 183 height 19
click at [578, 244] on input "[GEOGRAPHIC_DATA]" at bounding box center [578, 236] width 0 height 19
click at [602, 237] on div "[GEOGRAPHIC_DATA]" at bounding box center [690, 236] width 183 height 19
click at [578, 237] on input "[GEOGRAPHIC_DATA]" at bounding box center [578, 236] width 0 height 19
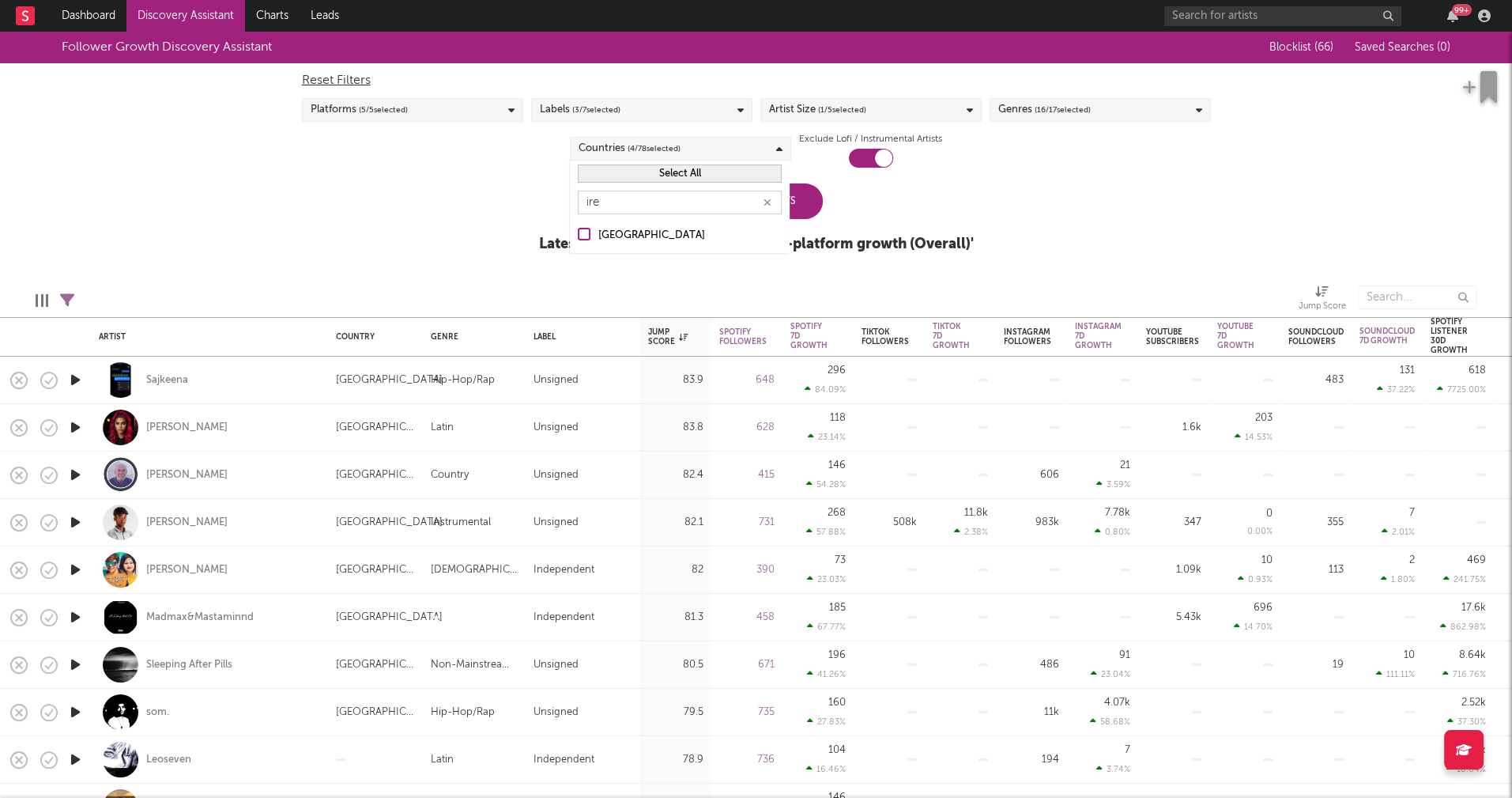
drag, startPoint x: 605, startPoint y: 236, endPoint x: 643, endPoint y: 214, distance: 43.9
click at [605, 235] on div "[GEOGRAPHIC_DATA]" at bounding box center [690, 236] width 183 height 19
click at [578, 235] on input "[GEOGRAPHIC_DATA]" at bounding box center [578, 236] width 0 height 19
click at [765, 202] on icon "button" at bounding box center [768, 202] width 8 height 11
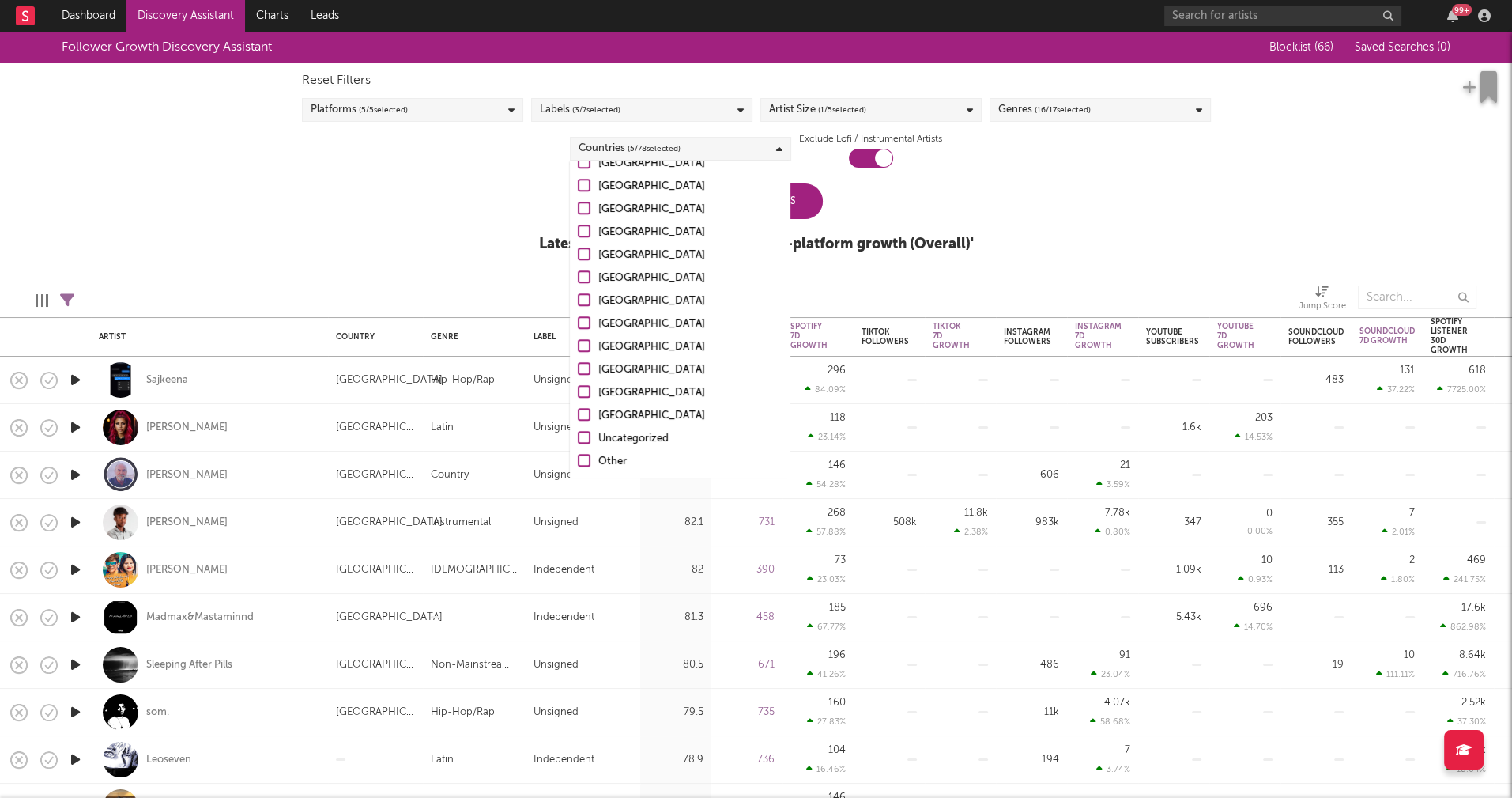
scroll to position [1541, 0]
click at [625, 439] on div "Uncategorized" at bounding box center [690, 438] width 183 height 19
click at [578, 439] on input "Uncategorized" at bounding box center [578, 438] width 0 height 19
drag, startPoint x: 612, startPoint y: 462, endPoint x: 821, endPoint y: 386, distance: 222.4
click at [612, 462] on div "Other" at bounding box center [690, 461] width 183 height 19
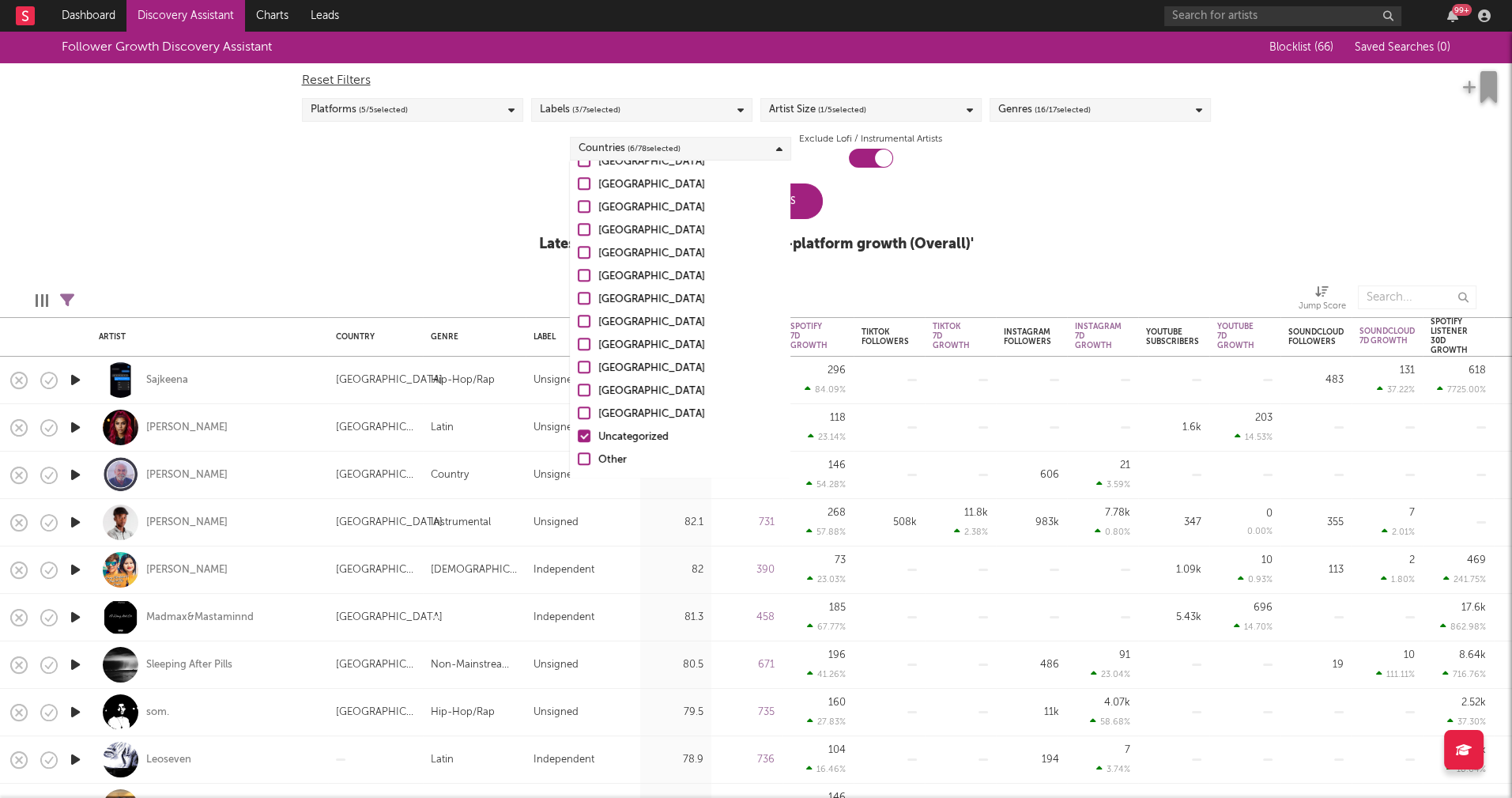
click at [578, 462] on input "Other" at bounding box center [578, 461] width 0 height 19
click at [795, 196] on div "Update Results" at bounding box center [756, 200] width 133 height 36
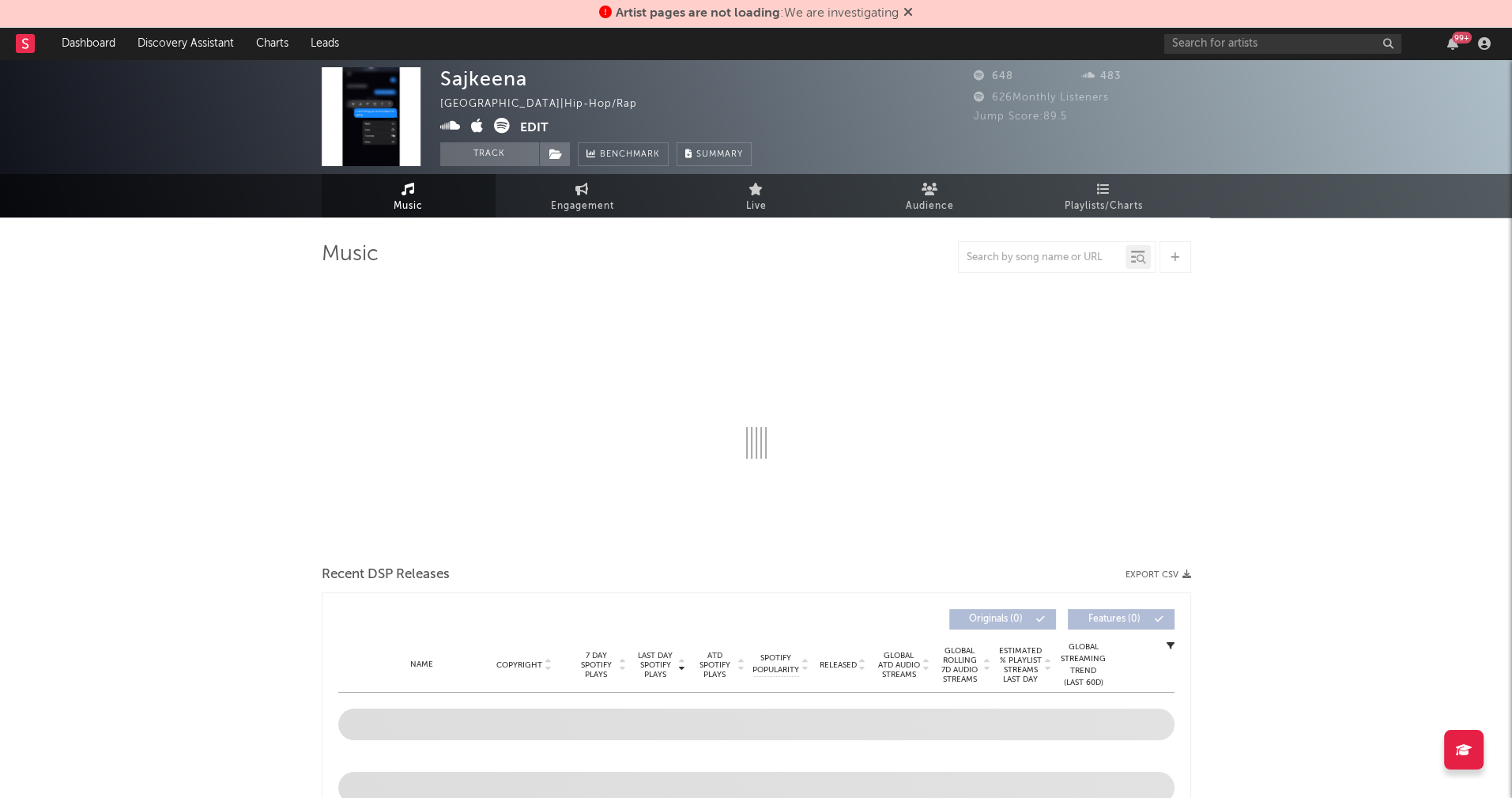
select select "1w"
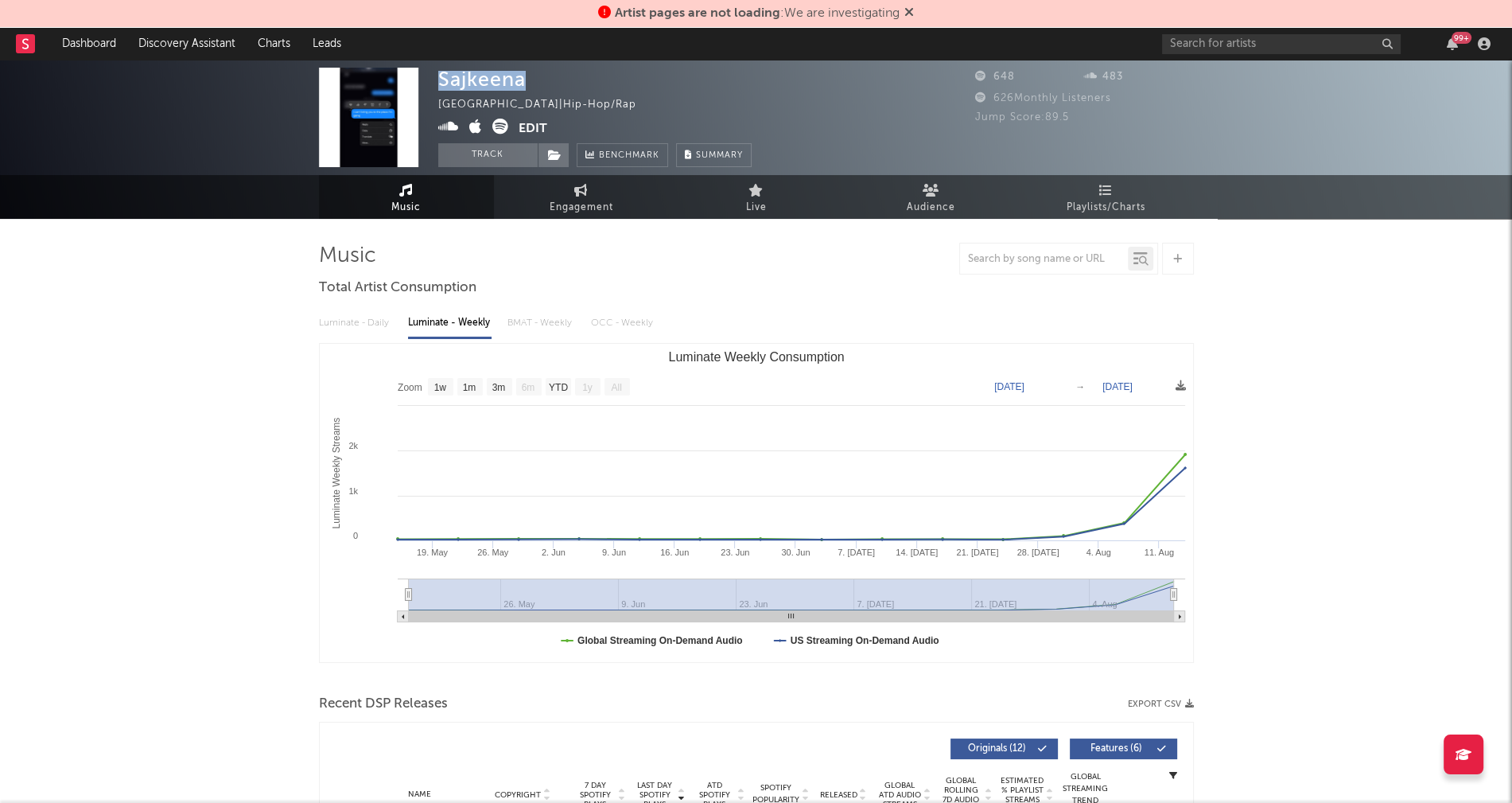
drag, startPoint x: 441, startPoint y: 79, endPoint x: 528, endPoint y: 80, distance: 87.0
click at [528, 80] on div "Sajkeena United States | Hip-Hop/Rap Edit Track Benchmark Summary" at bounding box center [594, 117] width 313 height 100
copy div "Sajkeena"
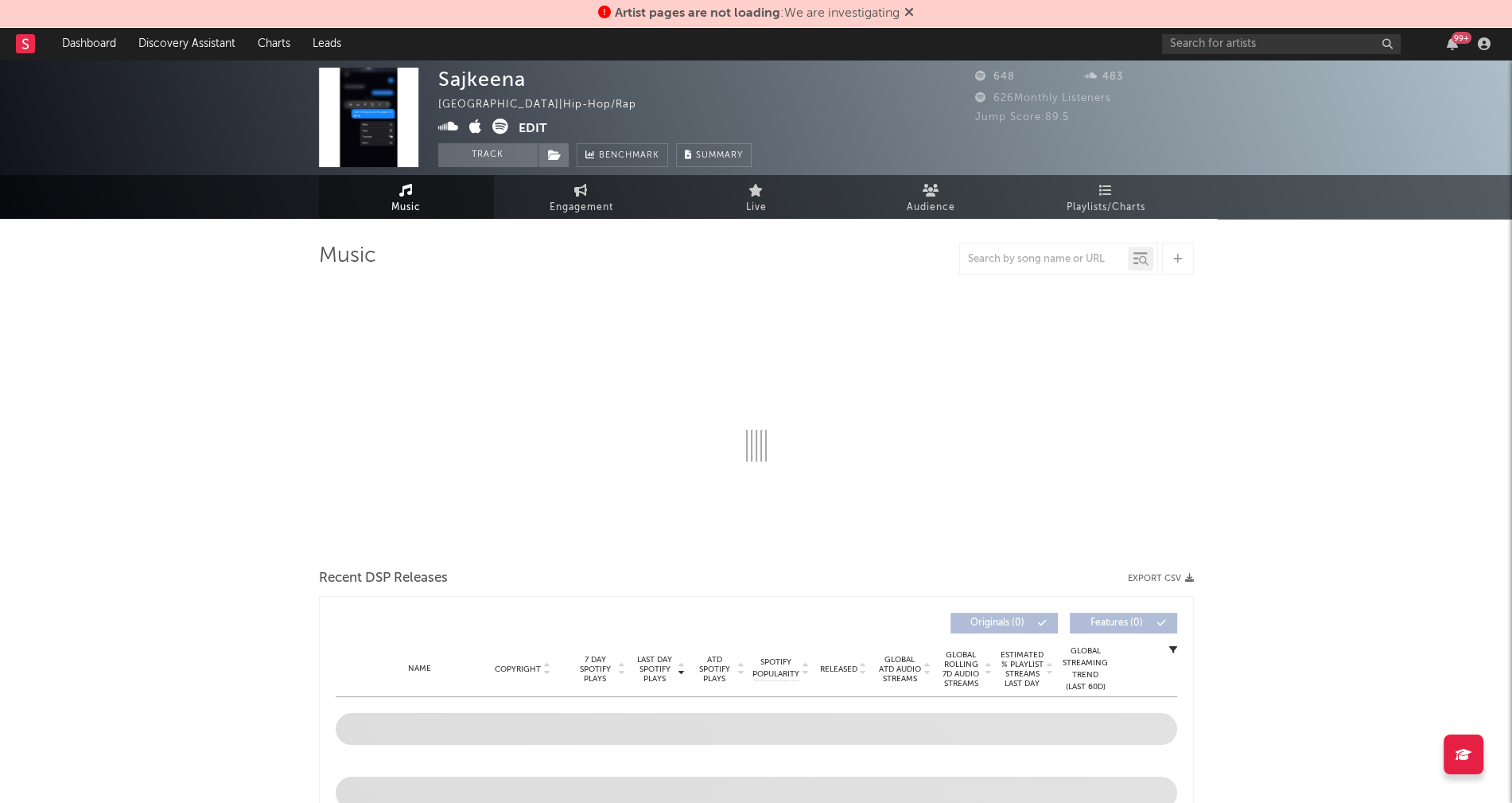
select select "1w"
